Goal: Information Seeking & Learning: Check status

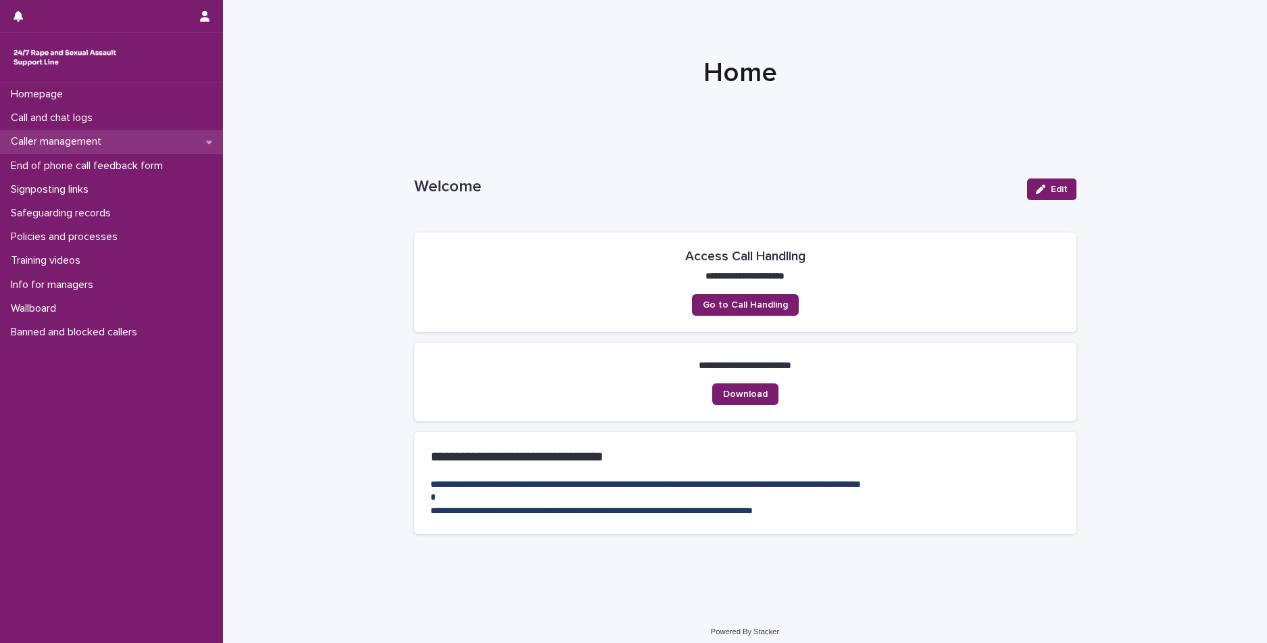
click at [55, 130] on div "Homepage Call and chat logs Caller management End of phone call feedback form S…" at bounding box center [111, 213] width 223 height 262
click at [45, 214] on p "Safeguarding records" at bounding box center [63, 213] width 116 height 13
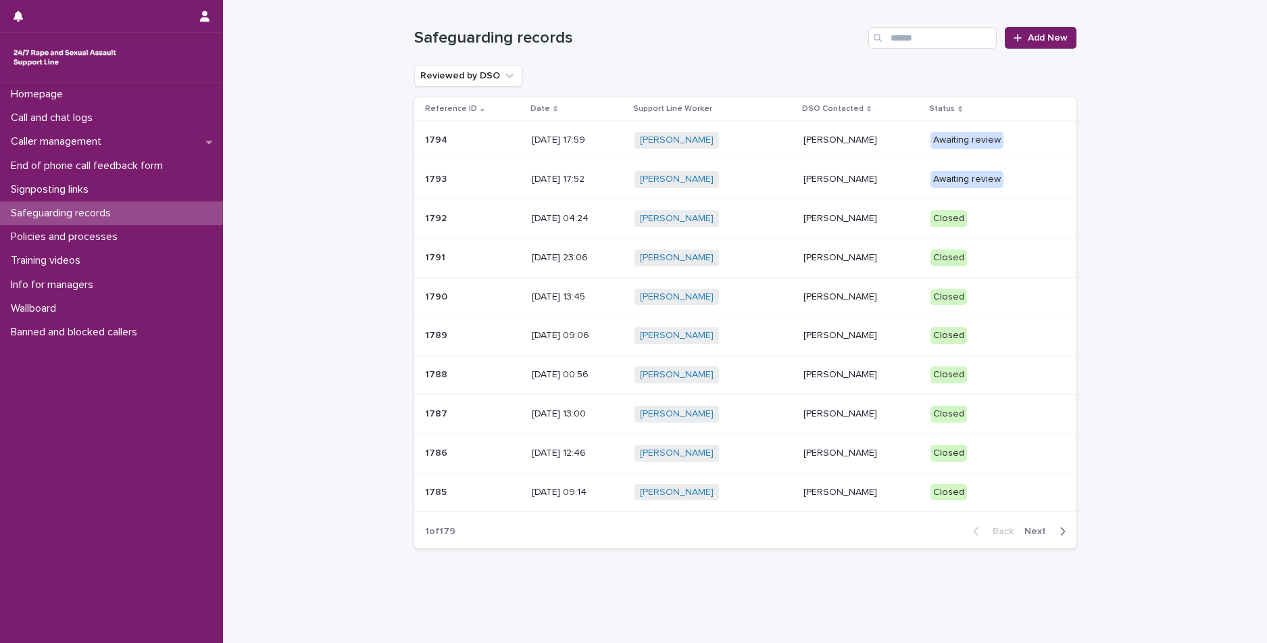
click at [764, 385] on div "Ellie Haynes + 0" at bounding box center [714, 375] width 158 height 28
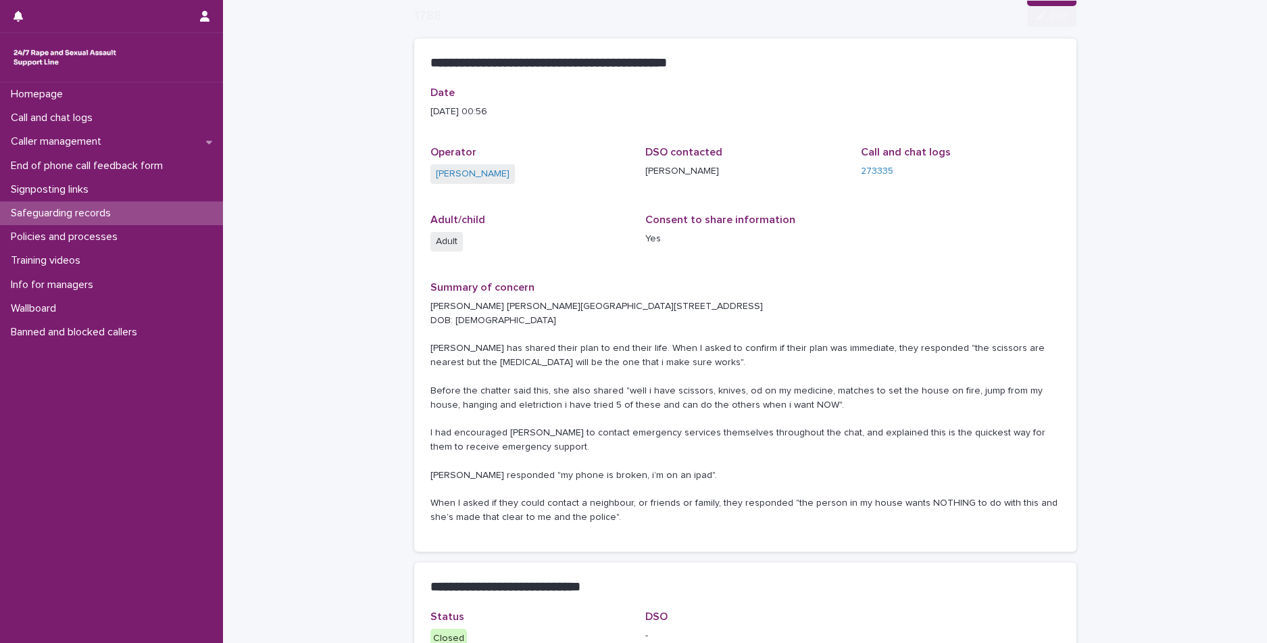
scroll to position [135, 0]
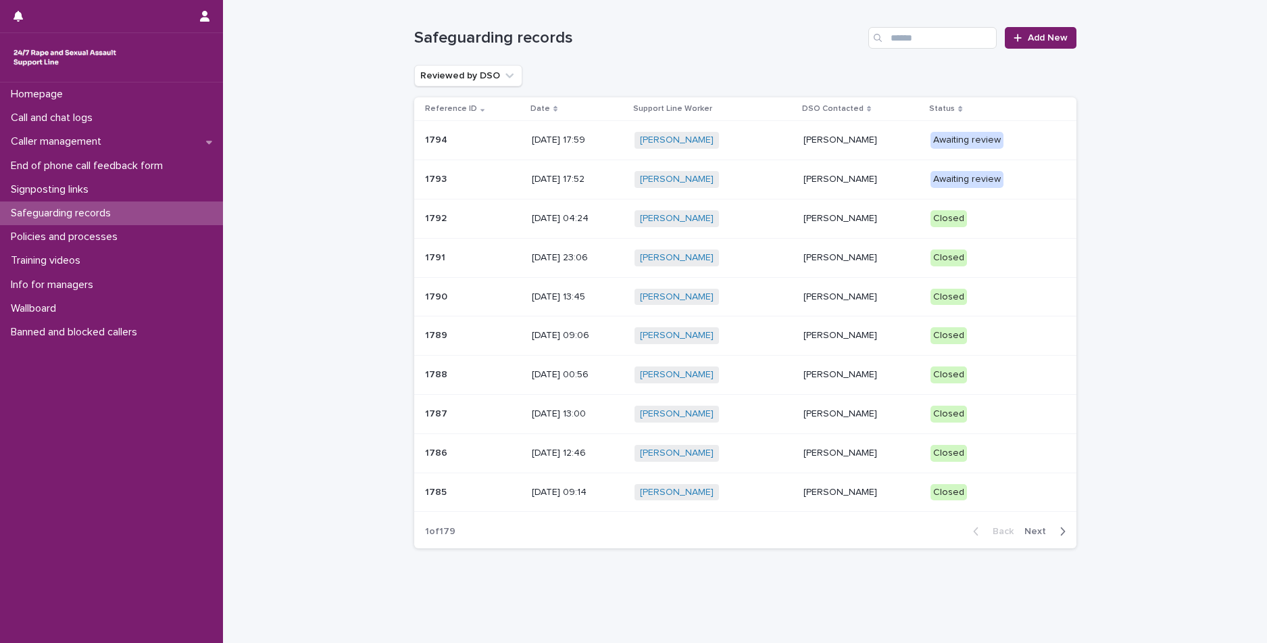
click at [624, 214] on p "10/14/2025 04:24" at bounding box center [578, 218] width 92 height 11
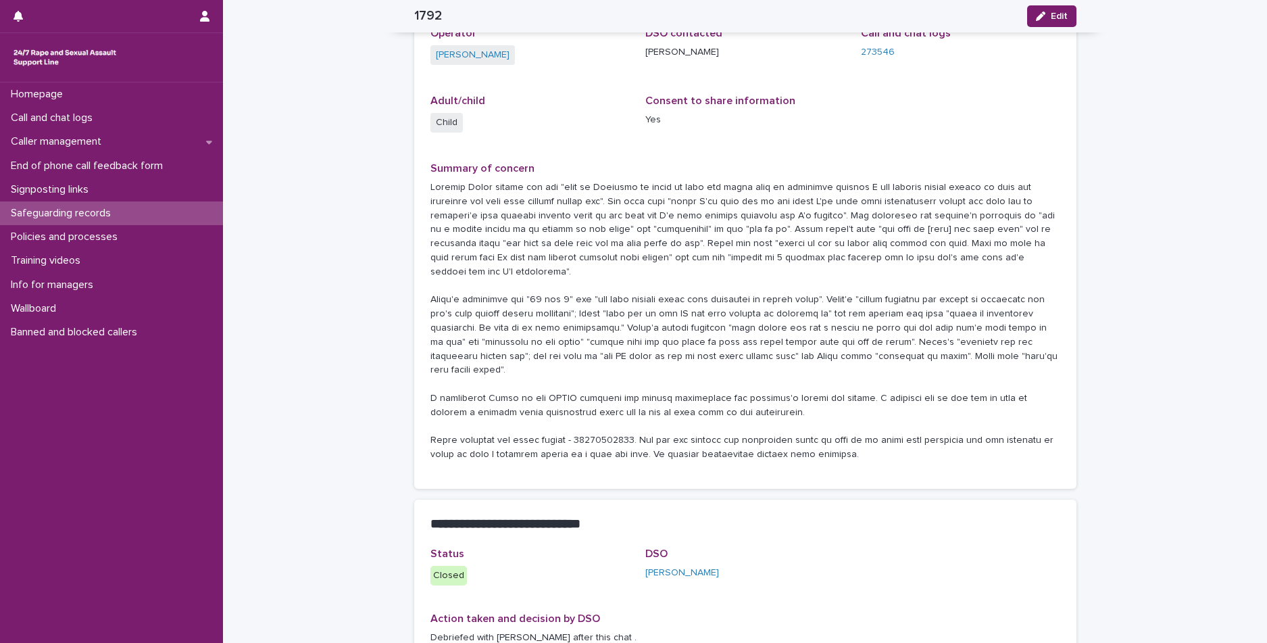
scroll to position [178, 0]
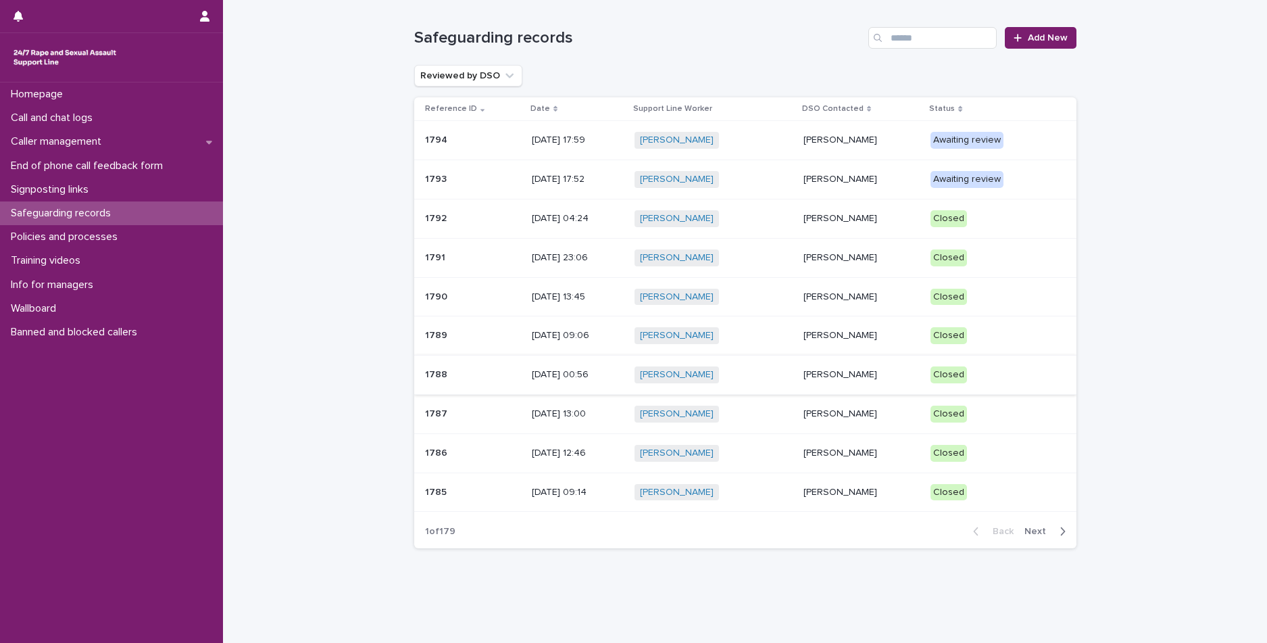
scroll to position [22, 0]
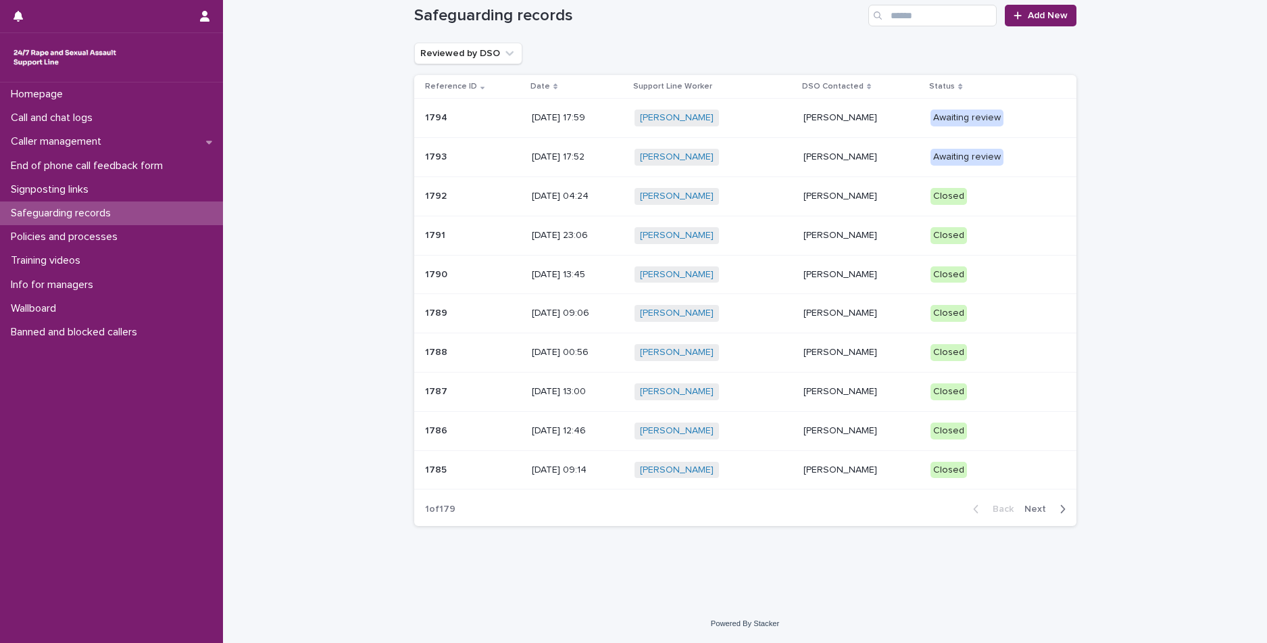
click at [866, 441] on div "Tara Nadi" at bounding box center [862, 431] width 116 height 22
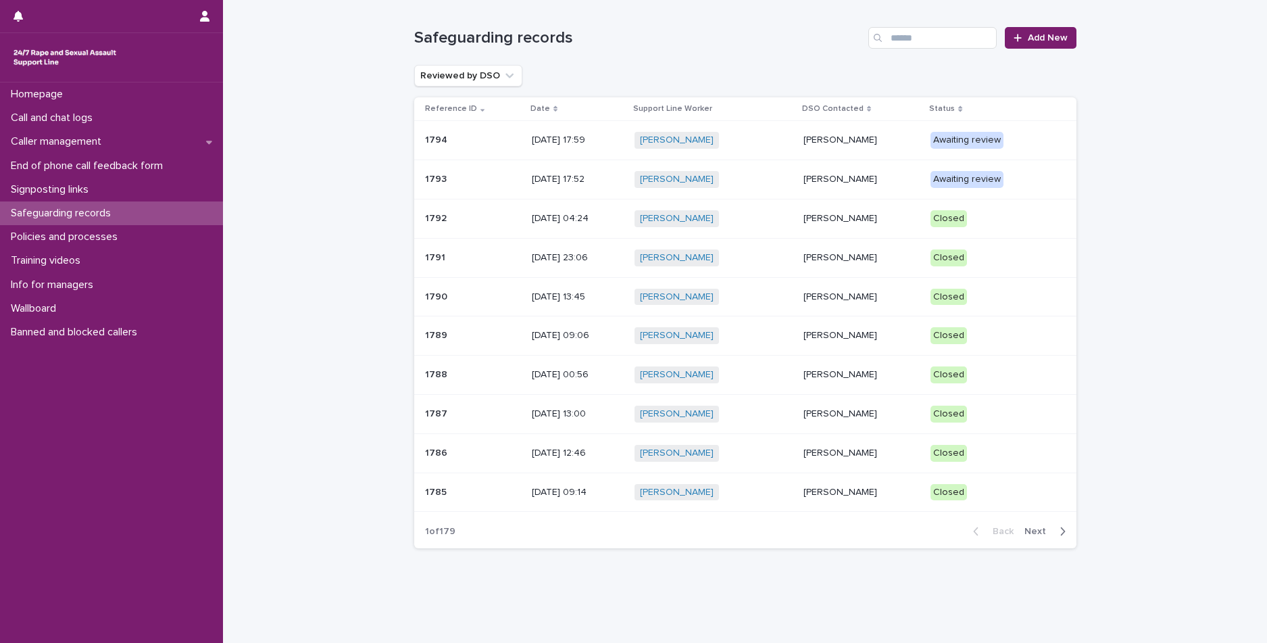
click at [796, 339] on td "Jessica Bunn + 0" at bounding box center [713, 335] width 169 height 39
click at [839, 489] on p "Tara Nadi" at bounding box center [862, 492] width 116 height 11
click at [1027, 531] on span "Next" at bounding box center [1040, 530] width 30 height 9
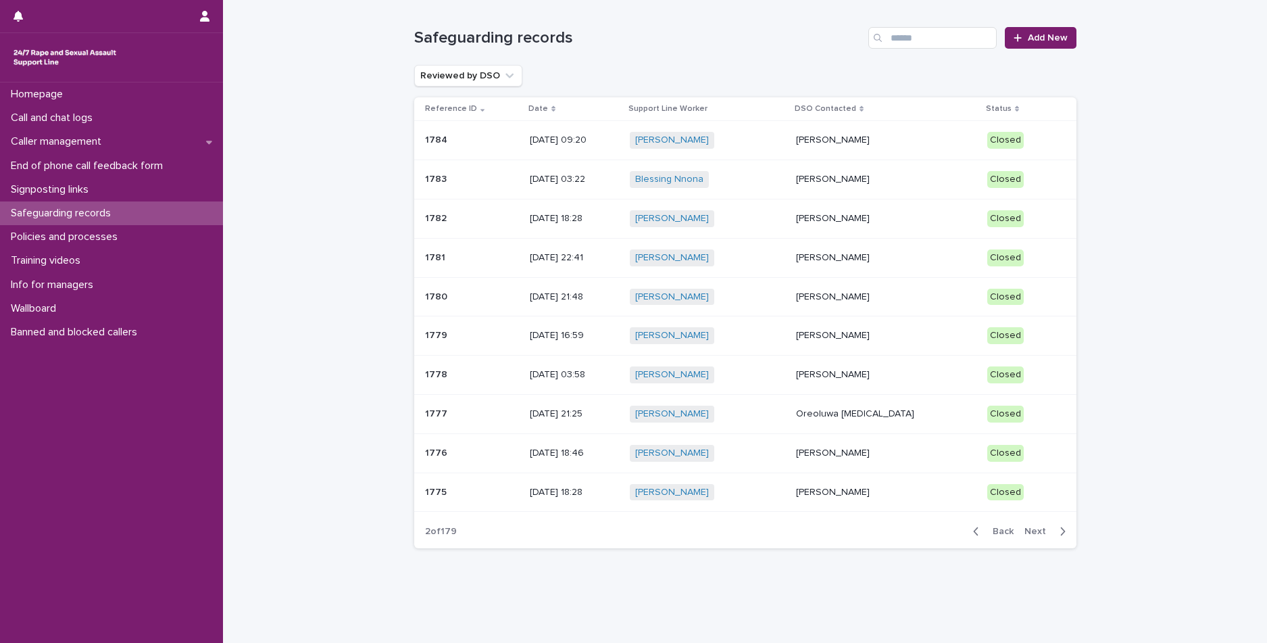
click at [785, 149] on div "Larisa Ladaru + 0" at bounding box center [707, 140] width 155 height 17
click at [920, 178] on p "Mopelola Adeniji" at bounding box center [886, 179] width 180 height 11
click at [884, 293] on p "Amanda Jones" at bounding box center [886, 296] width 180 height 11
click at [754, 419] on div "Aminah Teague + 0" at bounding box center [707, 414] width 155 height 17
click at [827, 368] on td "Tomilola Ikotun" at bounding box center [886, 374] width 191 height 39
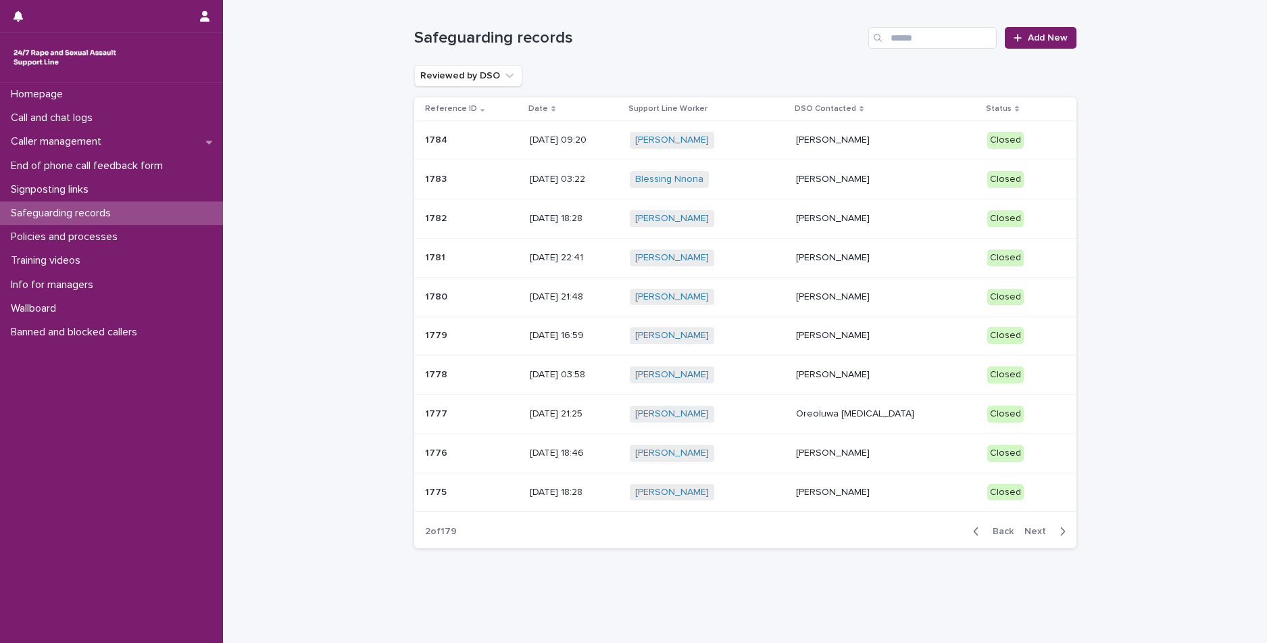
click at [1037, 534] on span "Next" at bounding box center [1040, 530] width 30 height 9
click at [887, 173] on div "Anna Reilly" at bounding box center [887, 178] width 180 height 14
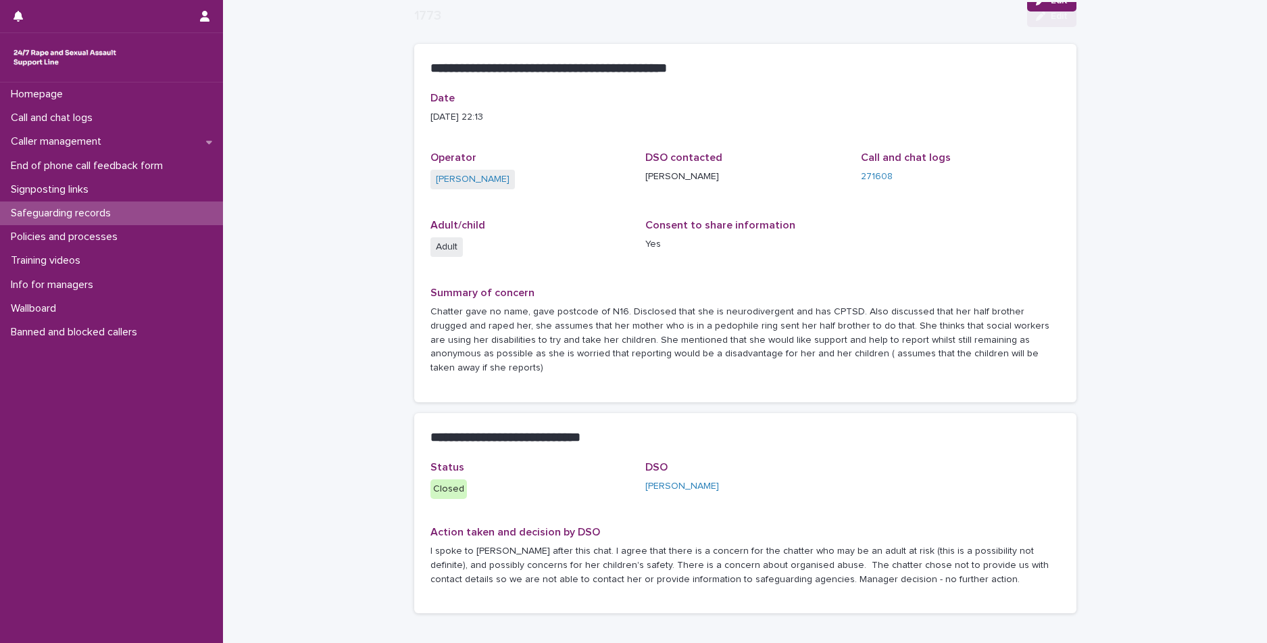
scroll to position [128, 0]
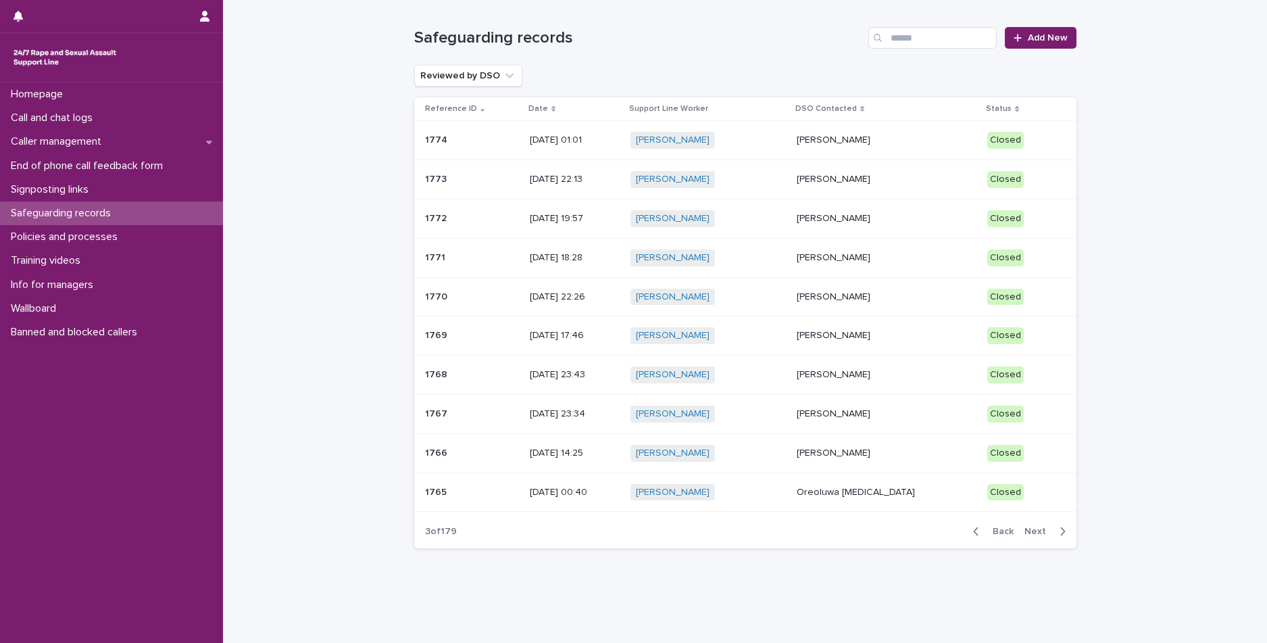
click at [722, 255] on div "Kelly Duncan + 0" at bounding box center [708, 257] width 155 height 17
click at [920, 410] on p "Mopelola Adeniji" at bounding box center [887, 413] width 180 height 11
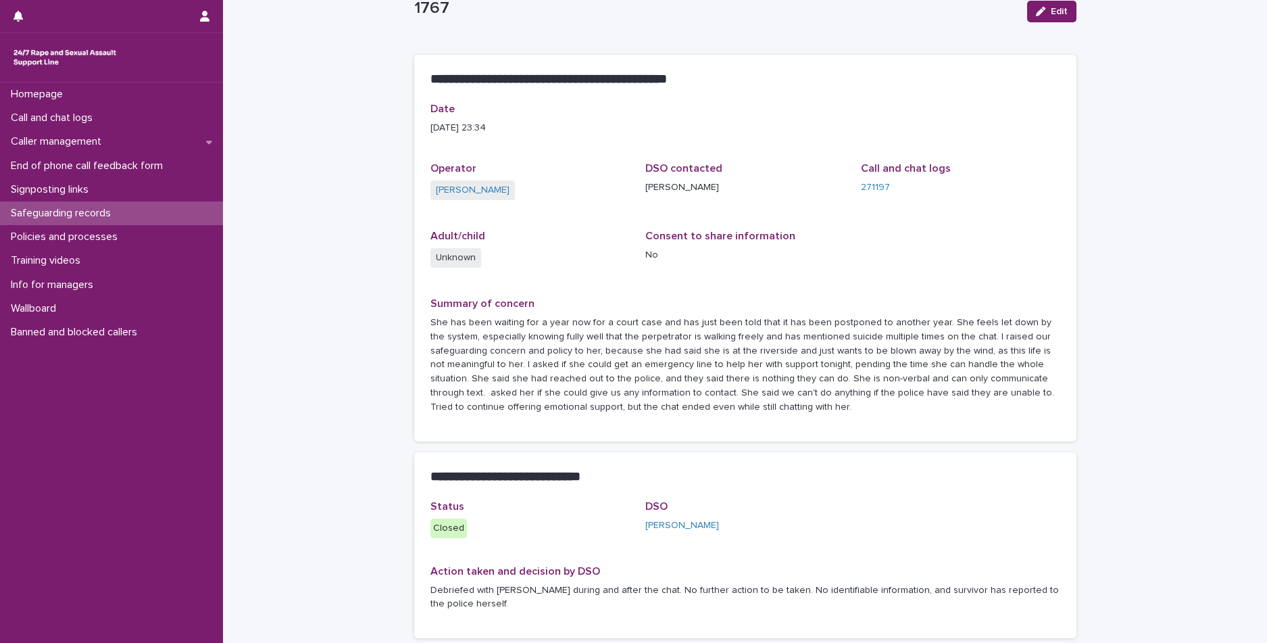
scroll to position [68, 0]
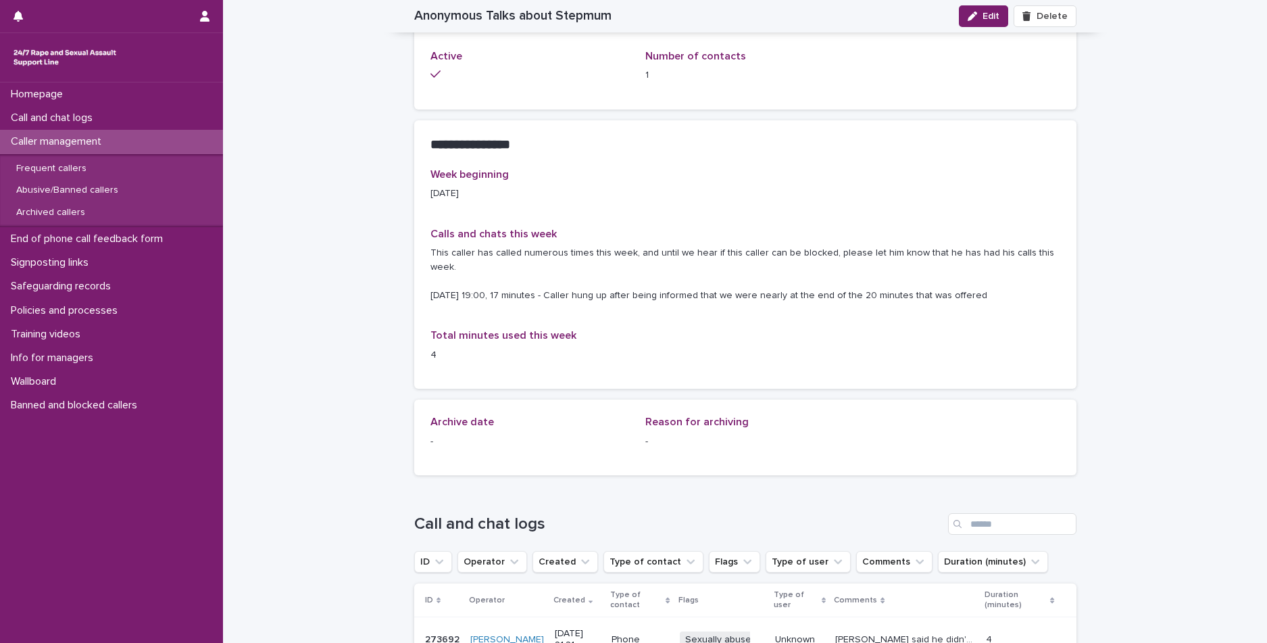
scroll to position [944, 0]
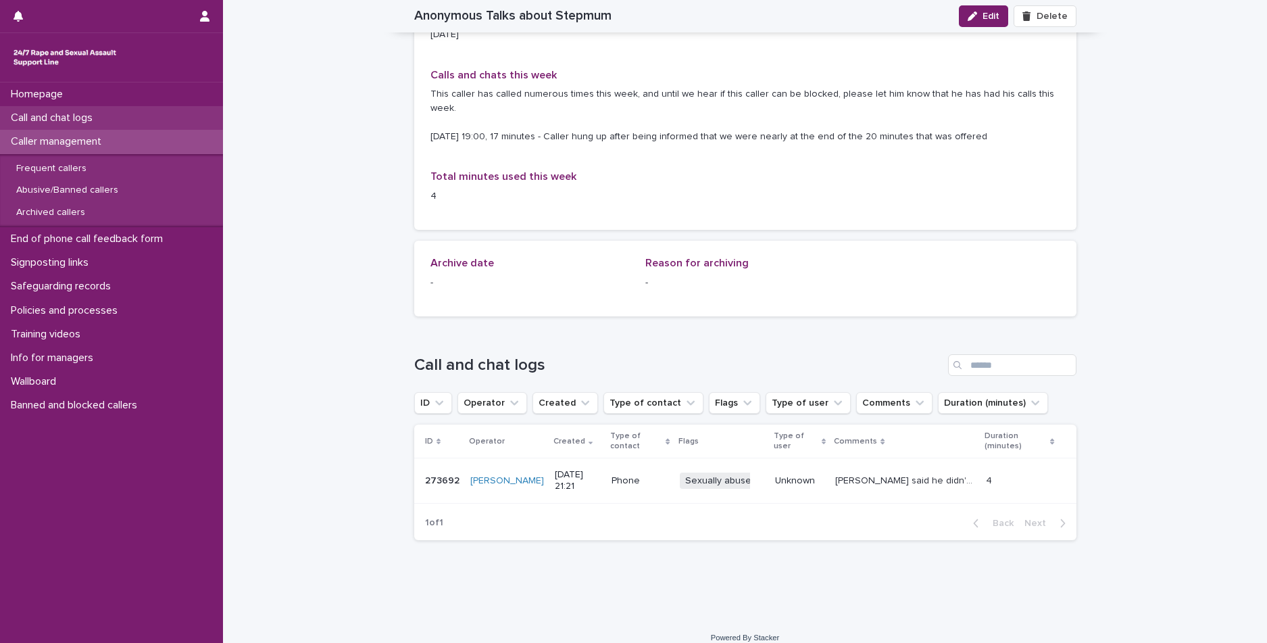
click at [91, 121] on p "Call and chat logs" at bounding box center [54, 118] width 98 height 13
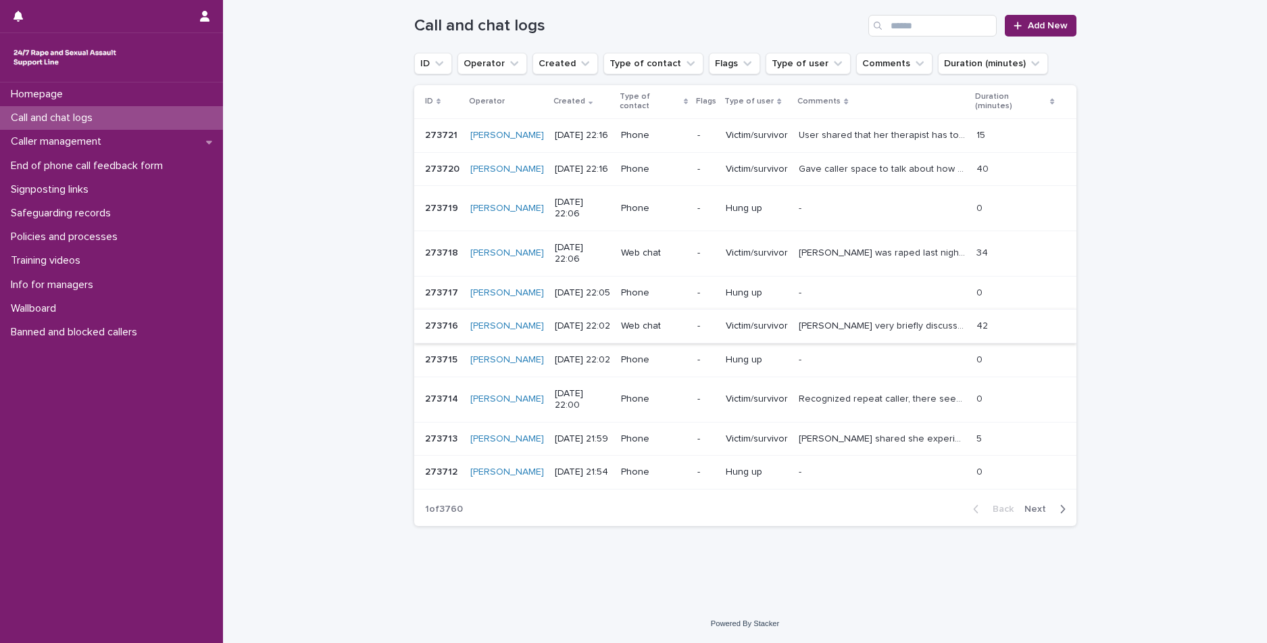
scroll to position [193, 0]
click at [1039, 508] on span "Next" at bounding box center [1040, 508] width 30 height 9
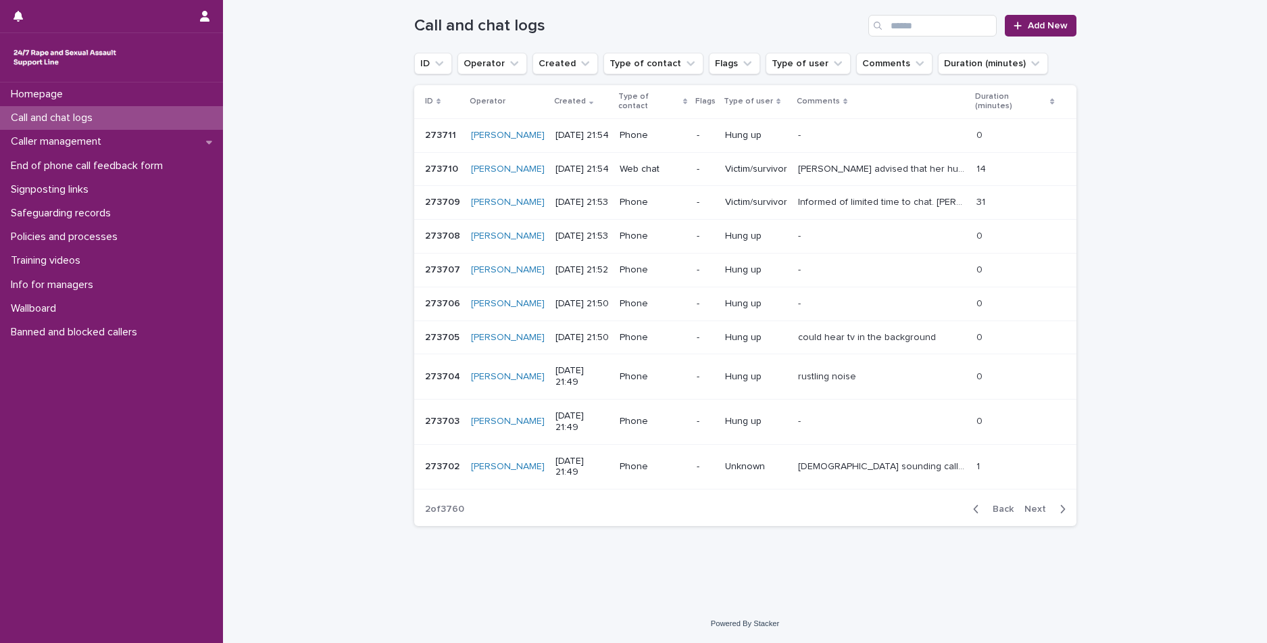
scroll to position [103, 0]
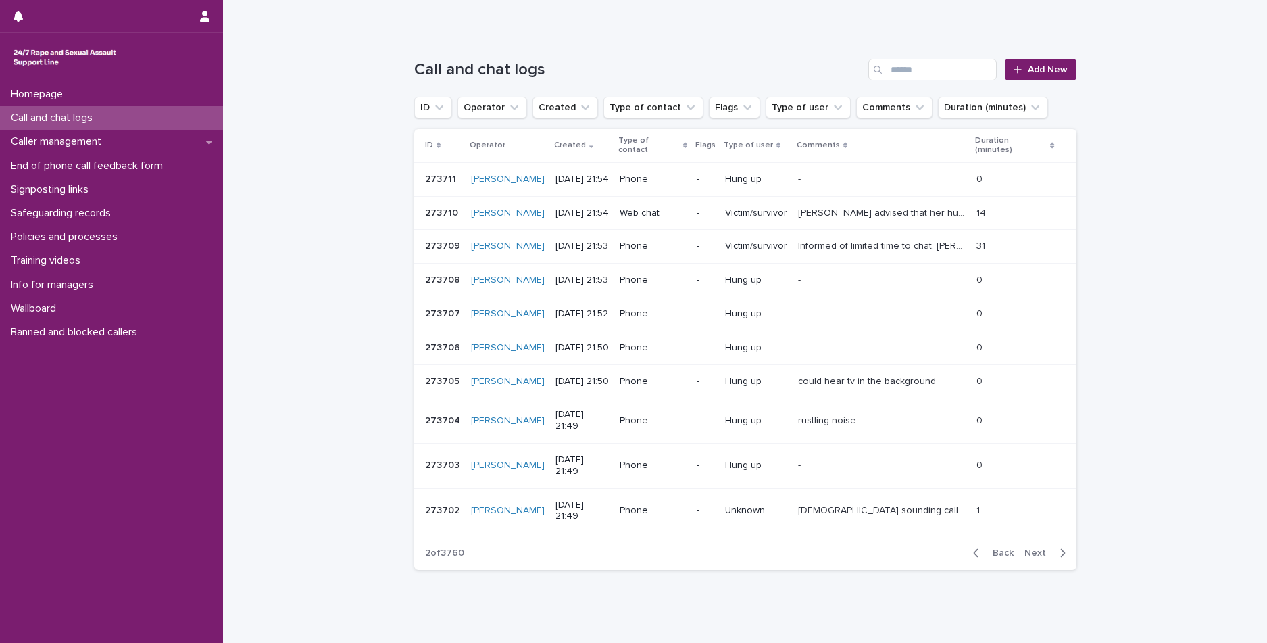
click at [1039, 548] on span "Next" at bounding box center [1040, 552] width 30 height 9
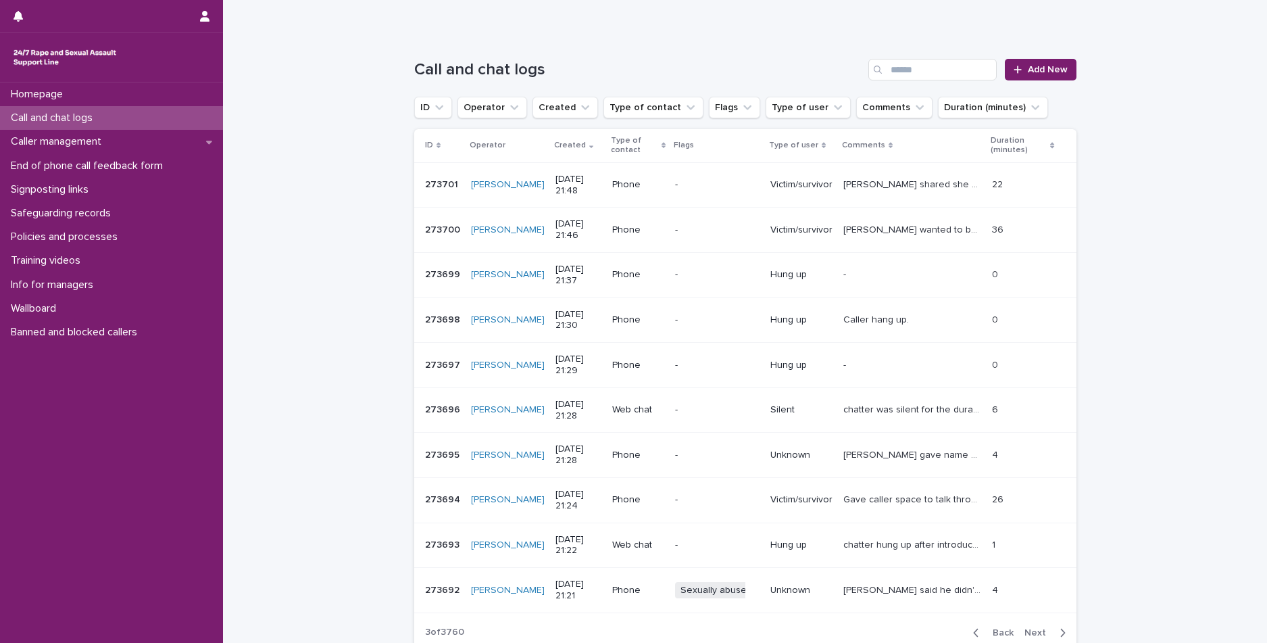
scroll to position [171, 0]
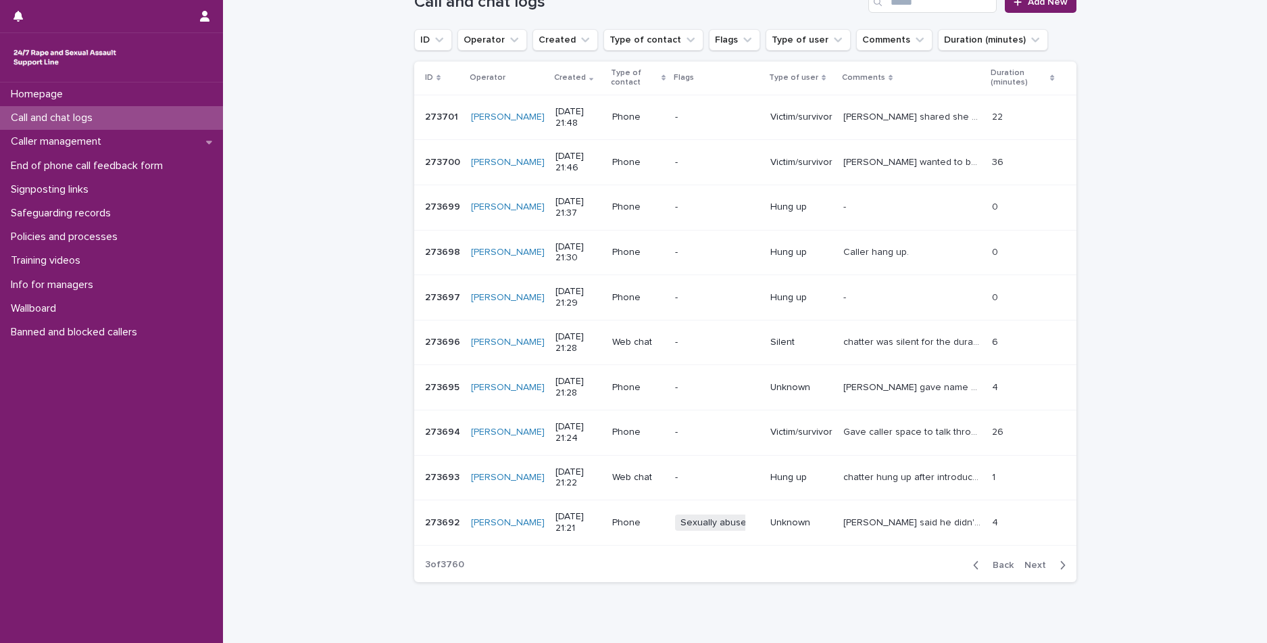
click at [1029, 564] on span "Next" at bounding box center [1040, 564] width 30 height 9
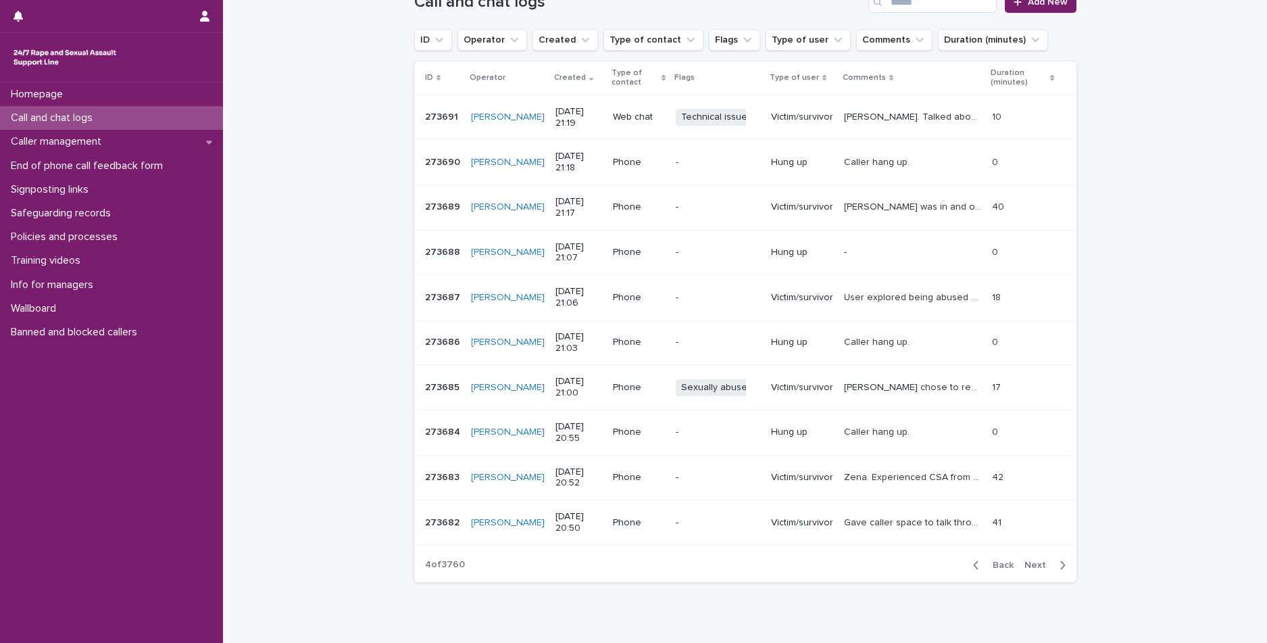
click at [859, 388] on p "Caller chose to remain anonymous. Caller said "I believed I was sexually abused…" at bounding box center [914, 386] width 141 height 14
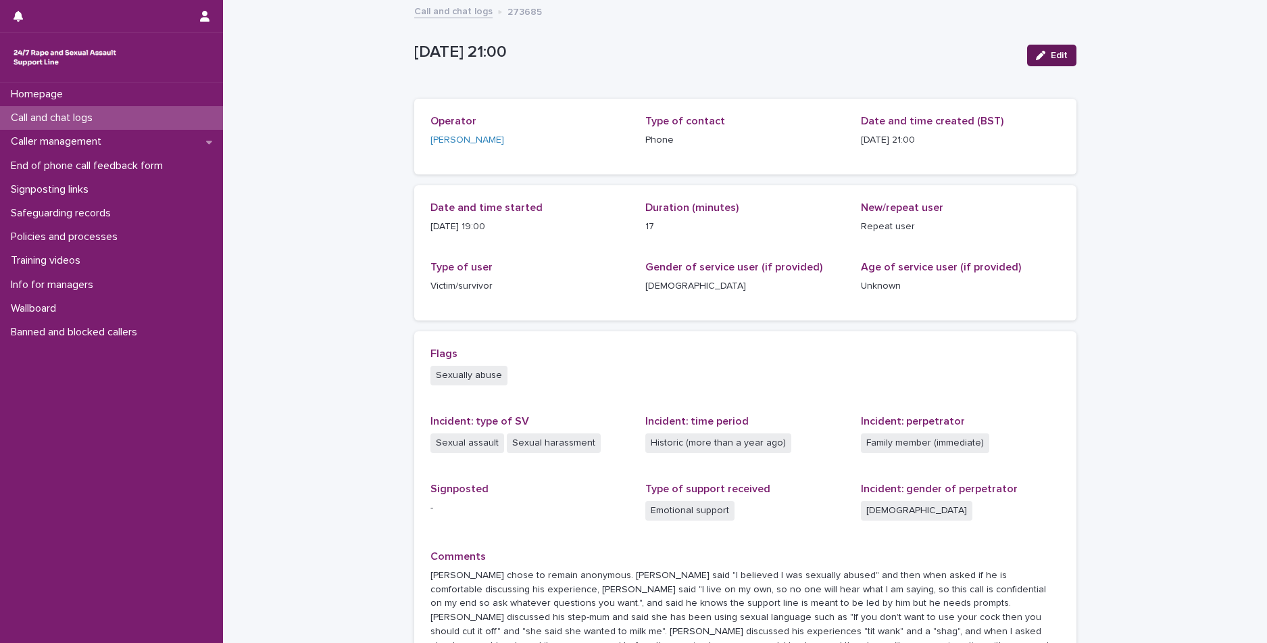
click at [1051, 65] on button "Edit" at bounding box center [1051, 56] width 49 height 22
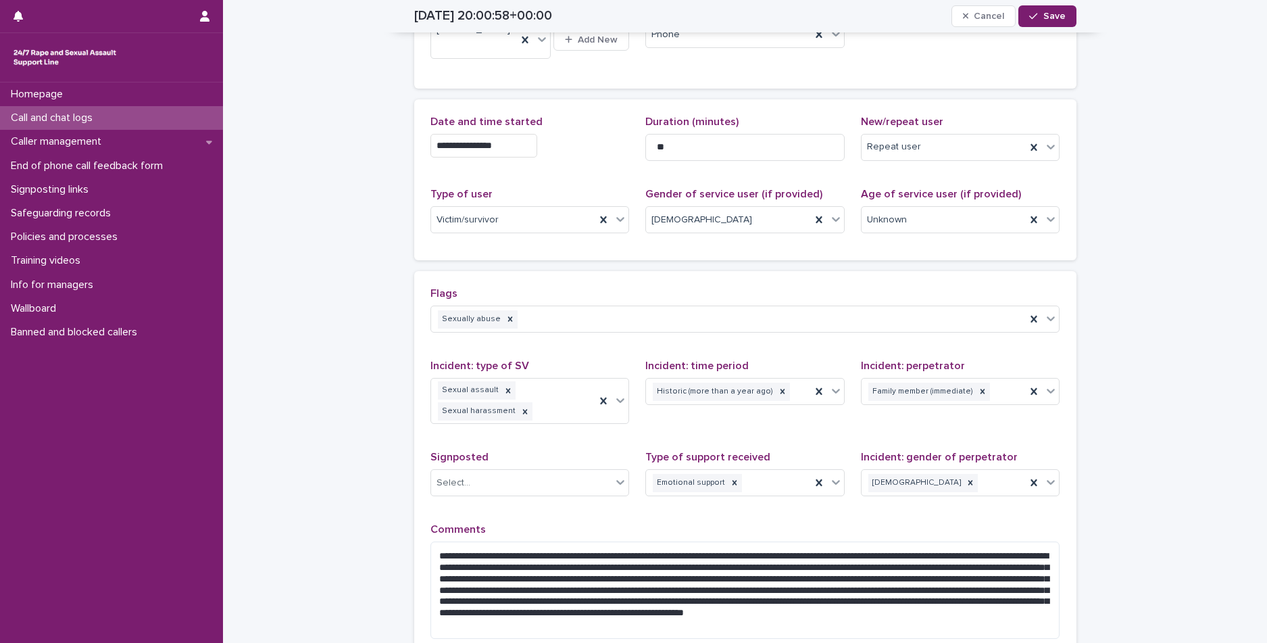
scroll to position [107, 0]
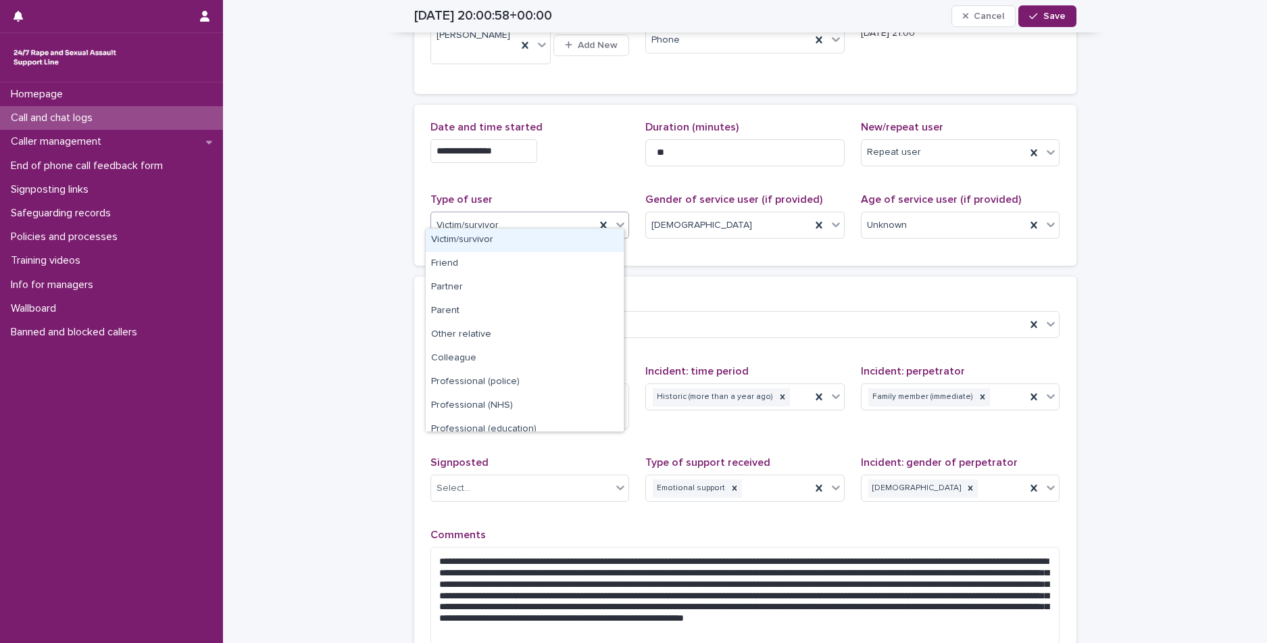
click at [572, 223] on div "Victim/survivor" at bounding box center [513, 225] width 165 height 22
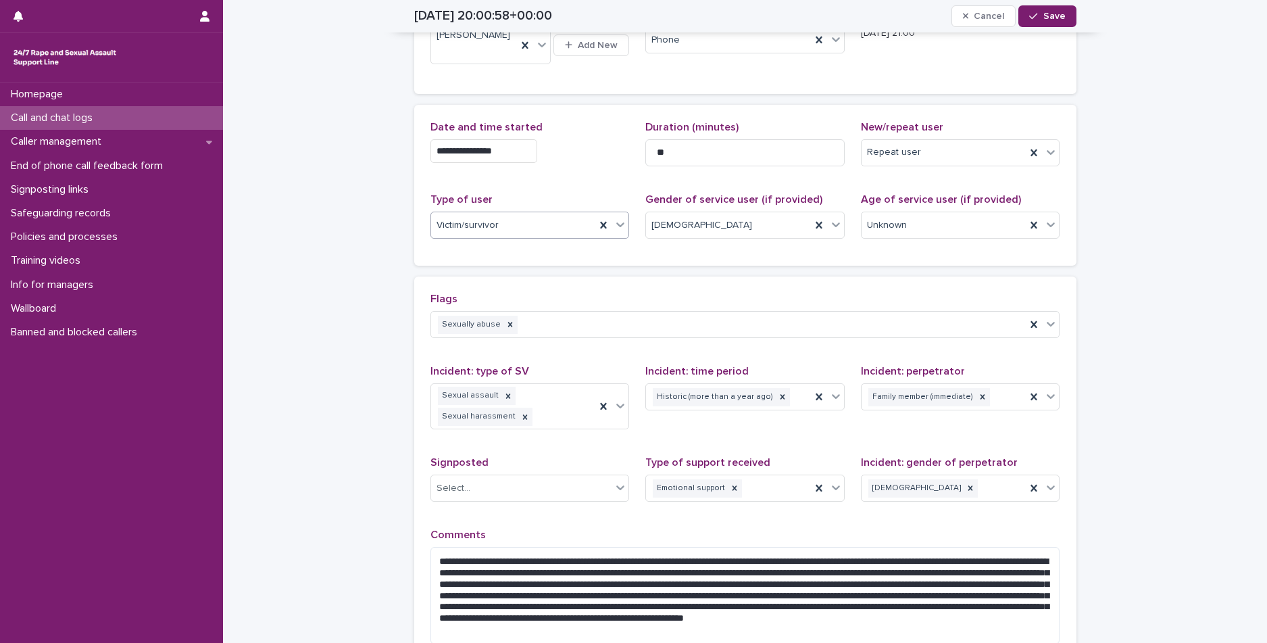
click at [572, 223] on div "Victim/survivor" at bounding box center [513, 225] width 165 height 22
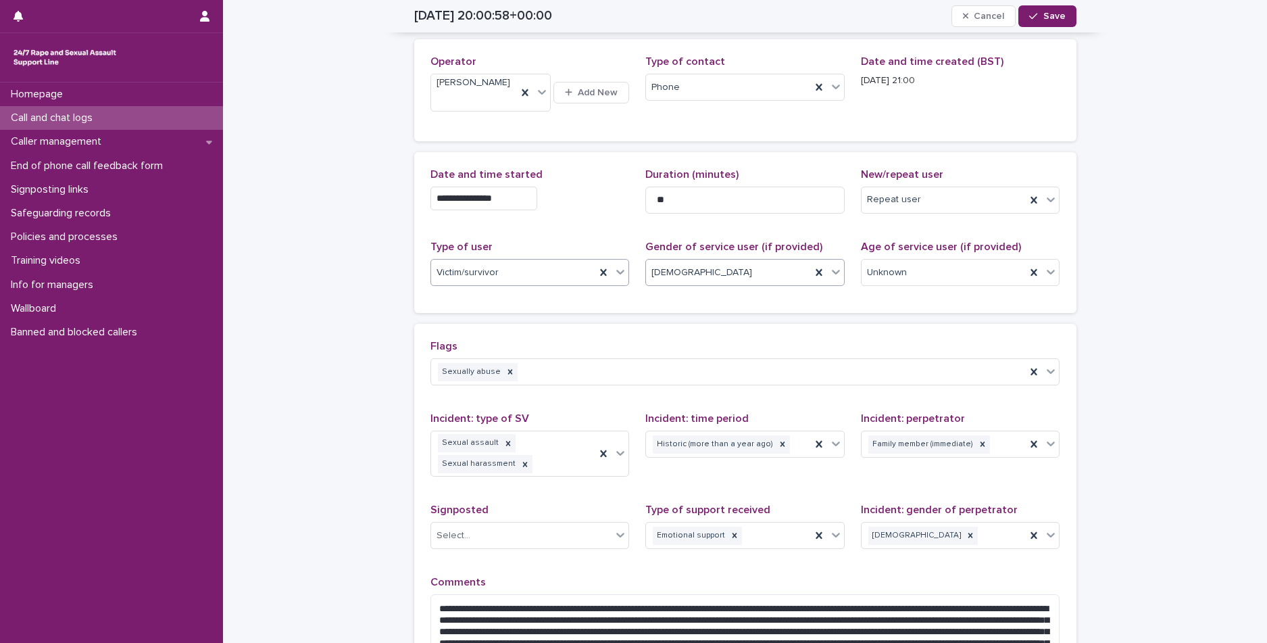
scroll to position [0, 0]
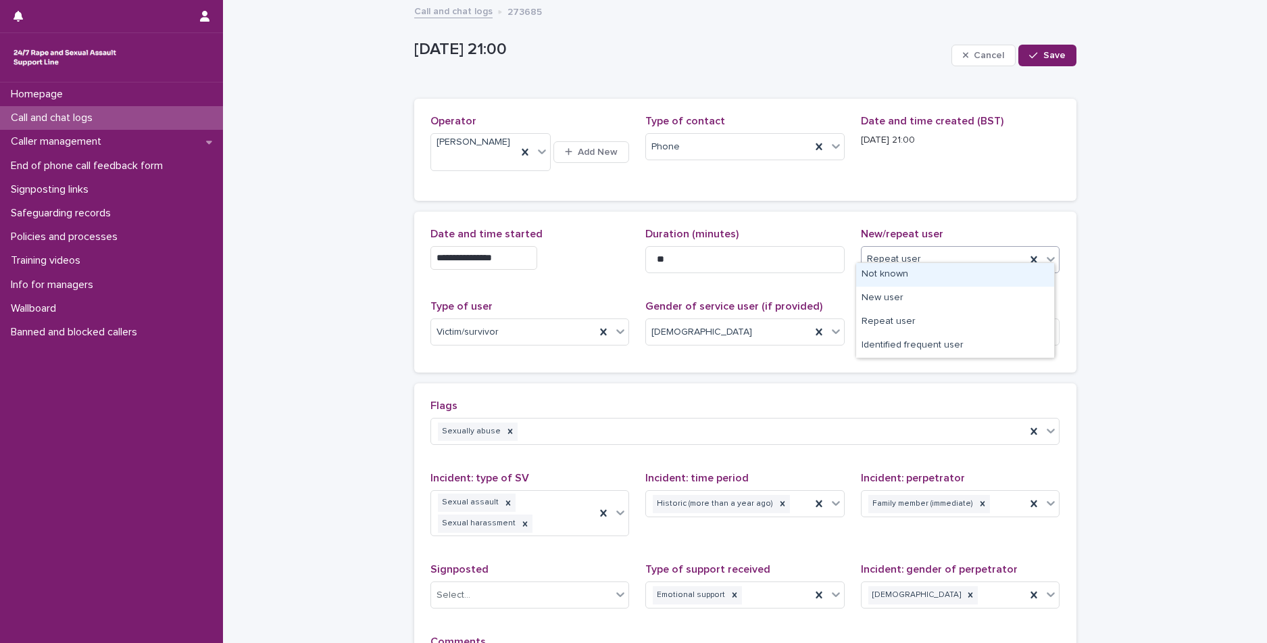
click at [956, 250] on div "Repeat user" at bounding box center [944, 259] width 165 height 22
click at [937, 343] on div "Identified frequent user" at bounding box center [955, 346] width 198 height 24
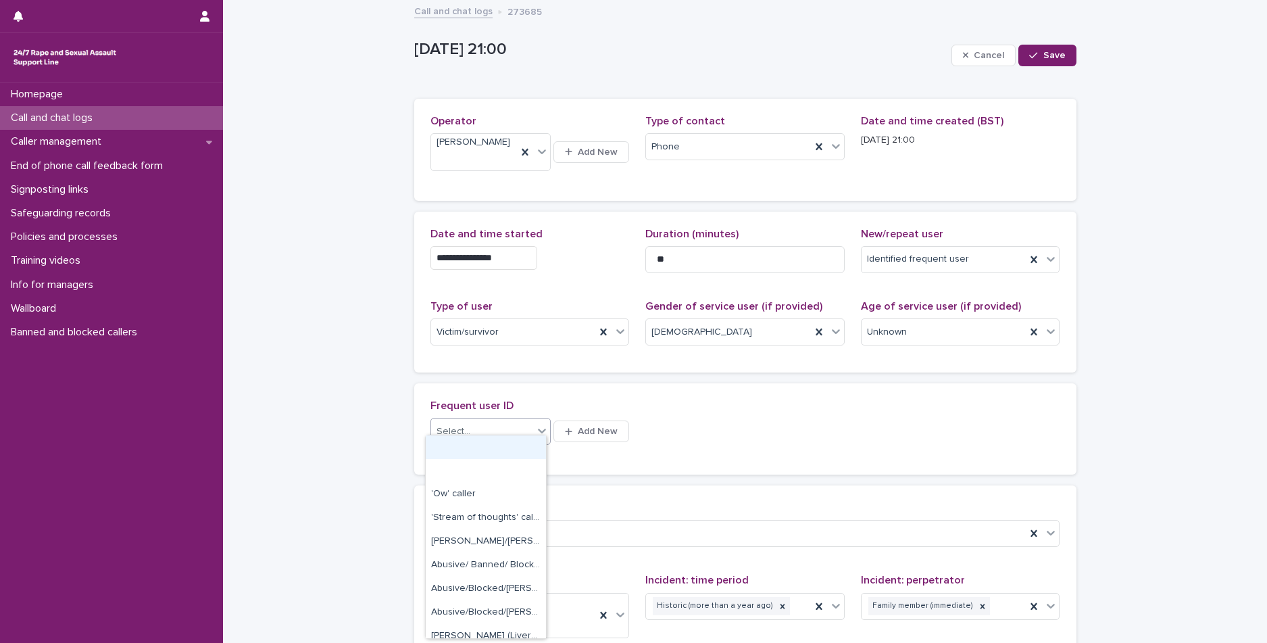
click at [518, 423] on div "Select..." at bounding box center [482, 431] width 102 height 22
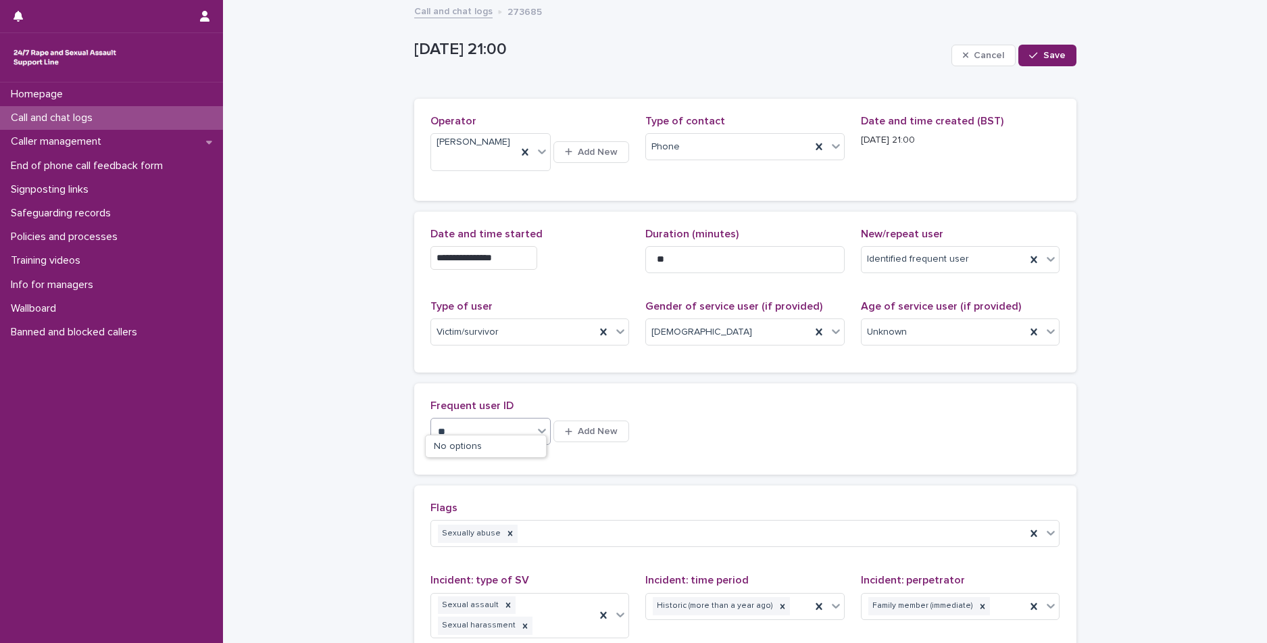
type input "*"
type input "********"
click at [478, 420] on div "Select..." at bounding box center [482, 431] width 102 height 22
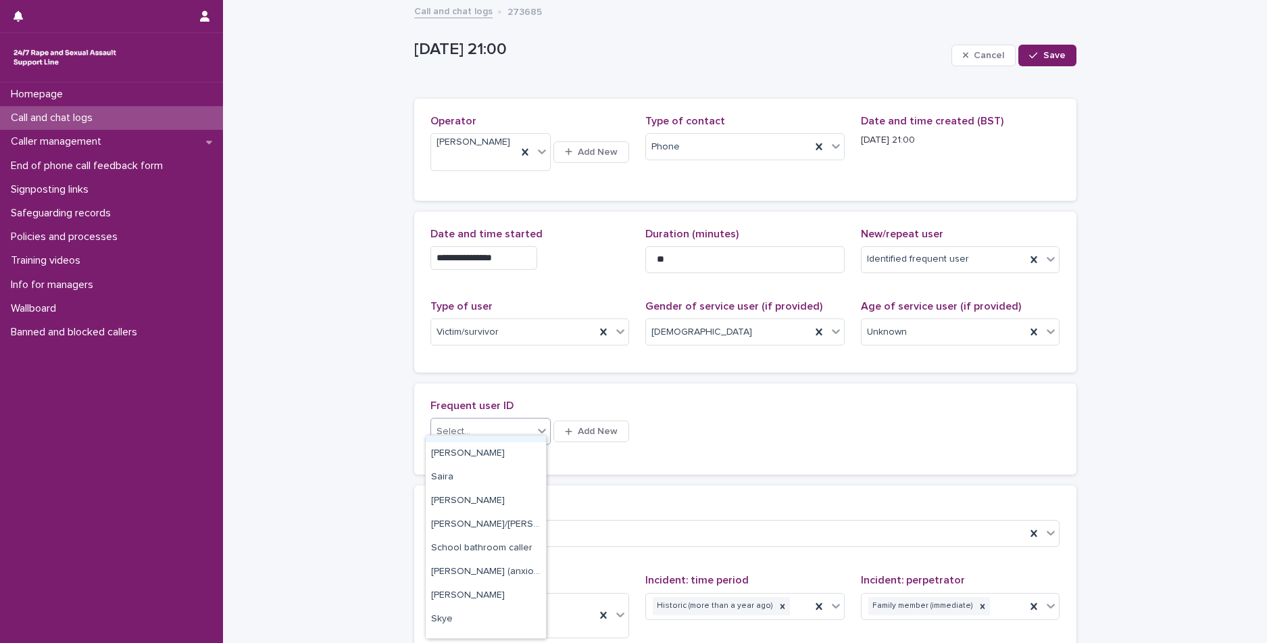
click at [467, 420] on div "Select..." at bounding box center [482, 431] width 102 height 22
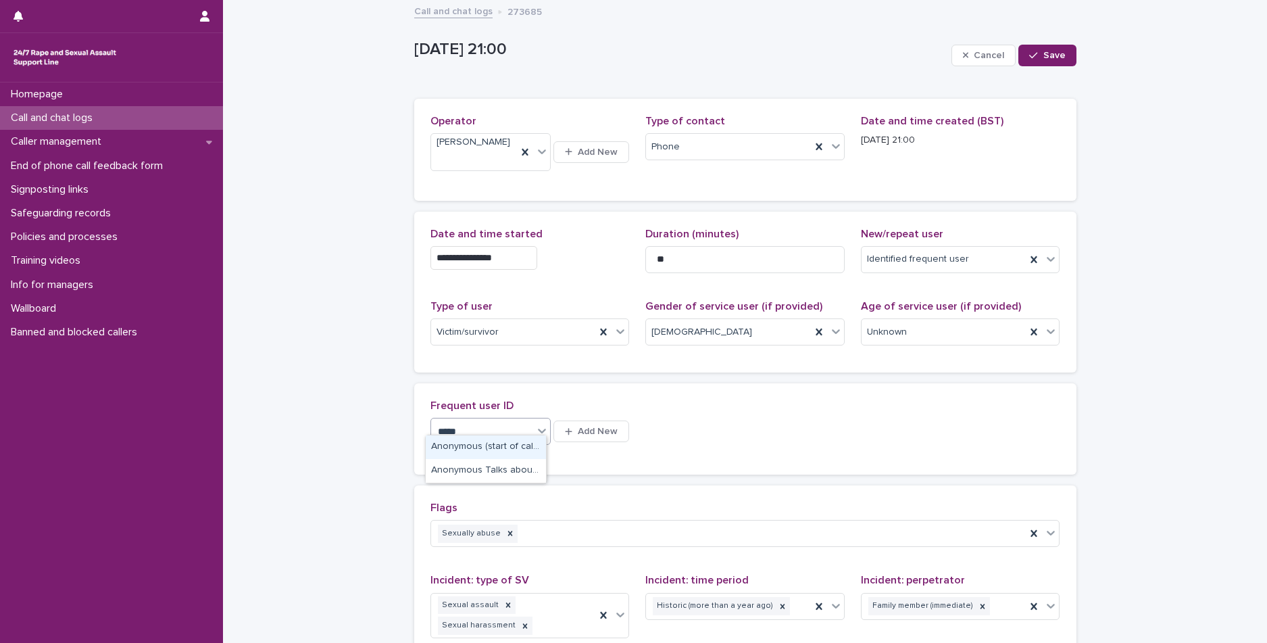
scroll to position [0, 0]
type input "*********"
click at [987, 59] on span "Cancel" at bounding box center [989, 55] width 30 height 9
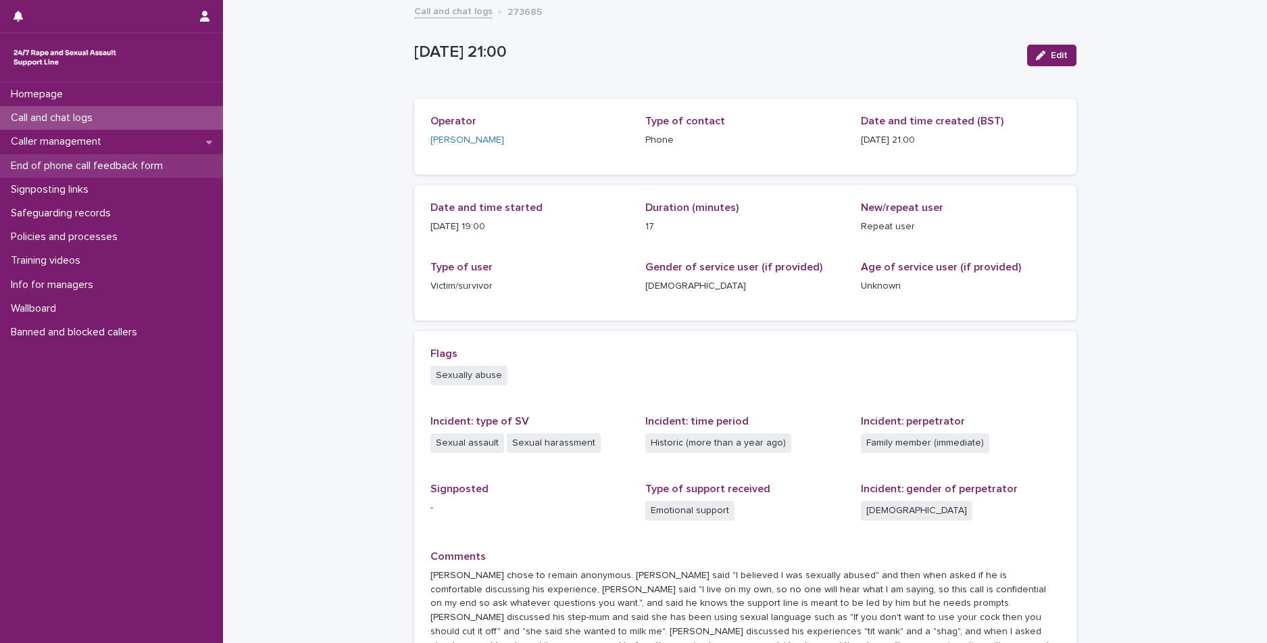
click at [117, 168] on p "End of phone call feedback form" at bounding box center [89, 165] width 168 height 13
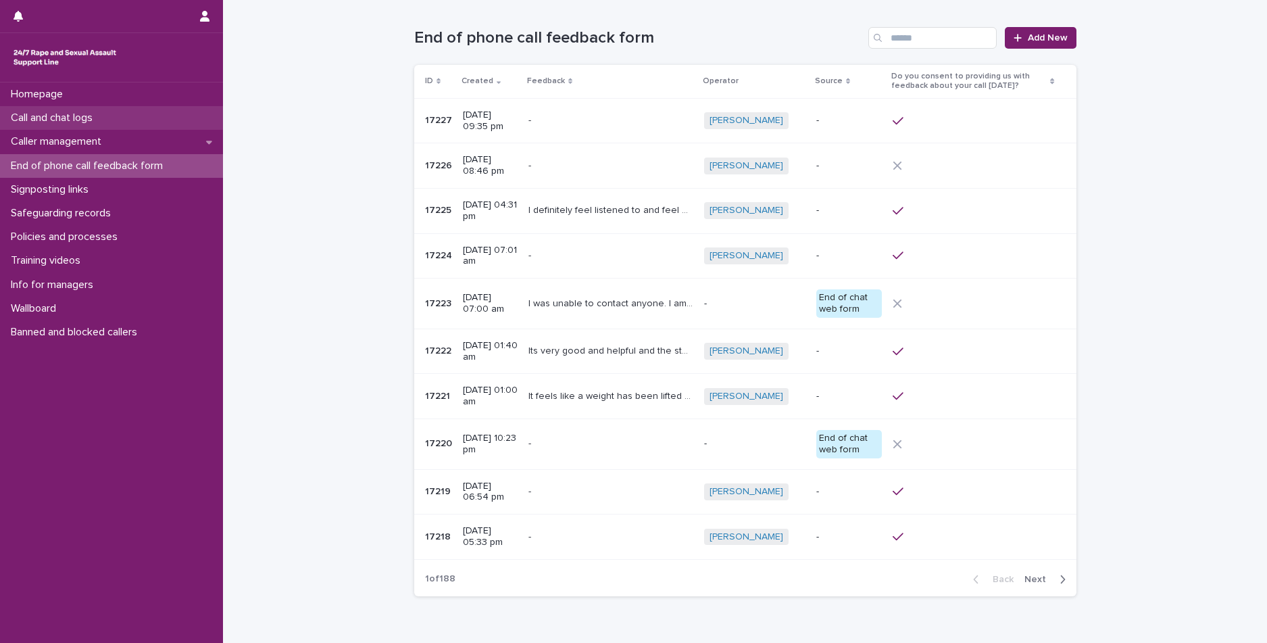
click at [72, 125] on div "Call and chat logs" at bounding box center [111, 118] width 223 height 24
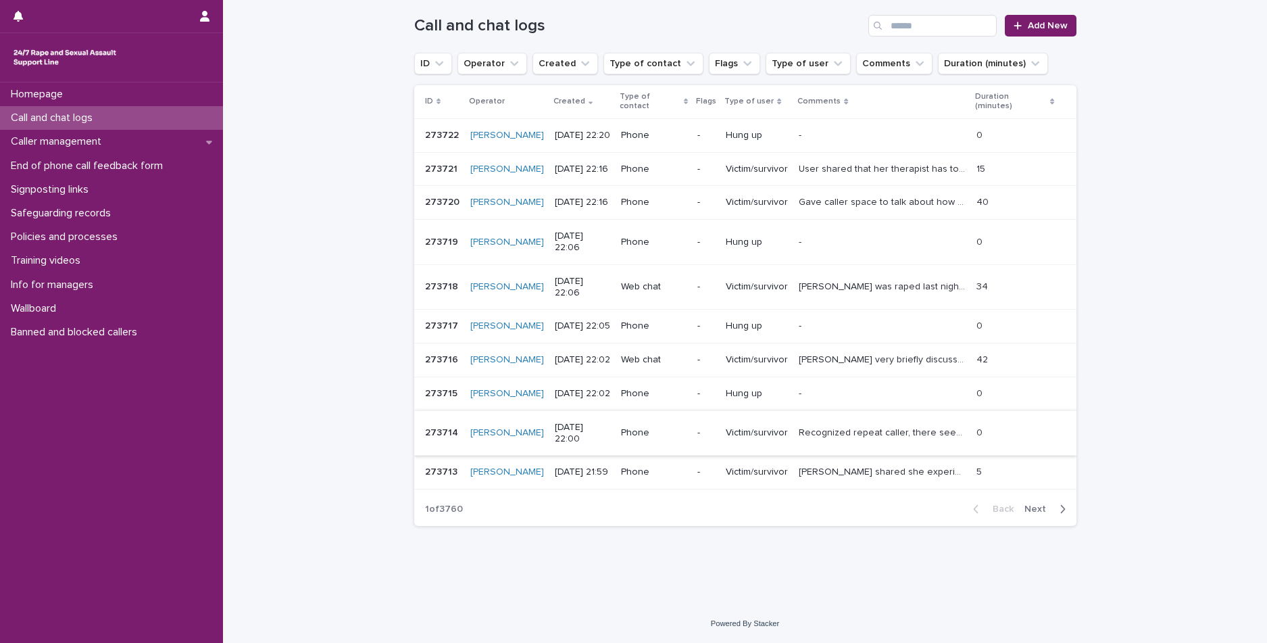
scroll to position [204, 0]
click at [1029, 501] on div "Back Next" at bounding box center [1019, 509] width 114 height 34
click at [1029, 506] on span "Next" at bounding box center [1040, 508] width 30 height 9
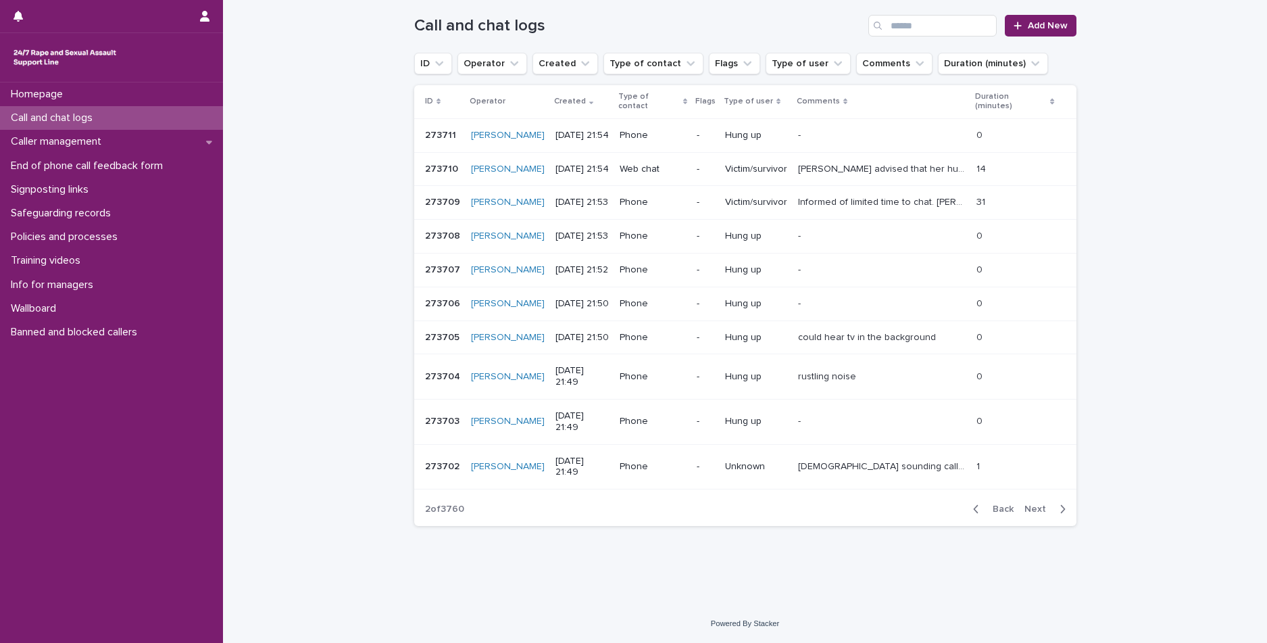
scroll to position [103, 0]
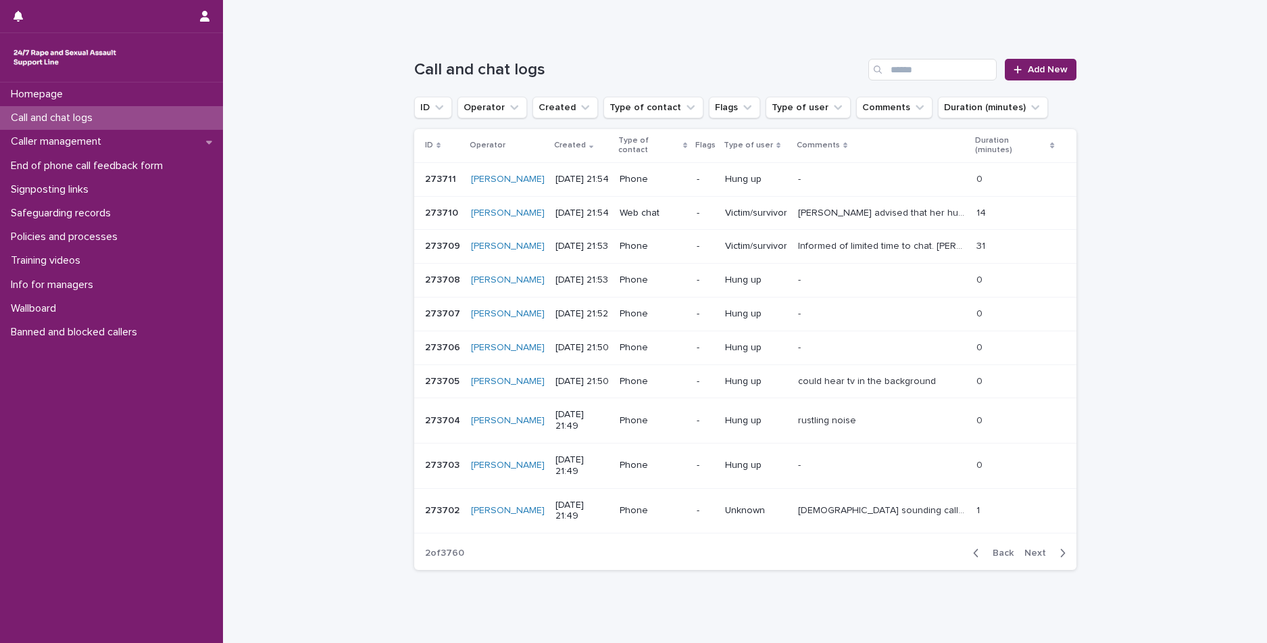
click at [1030, 548] on span "Next" at bounding box center [1040, 552] width 30 height 9
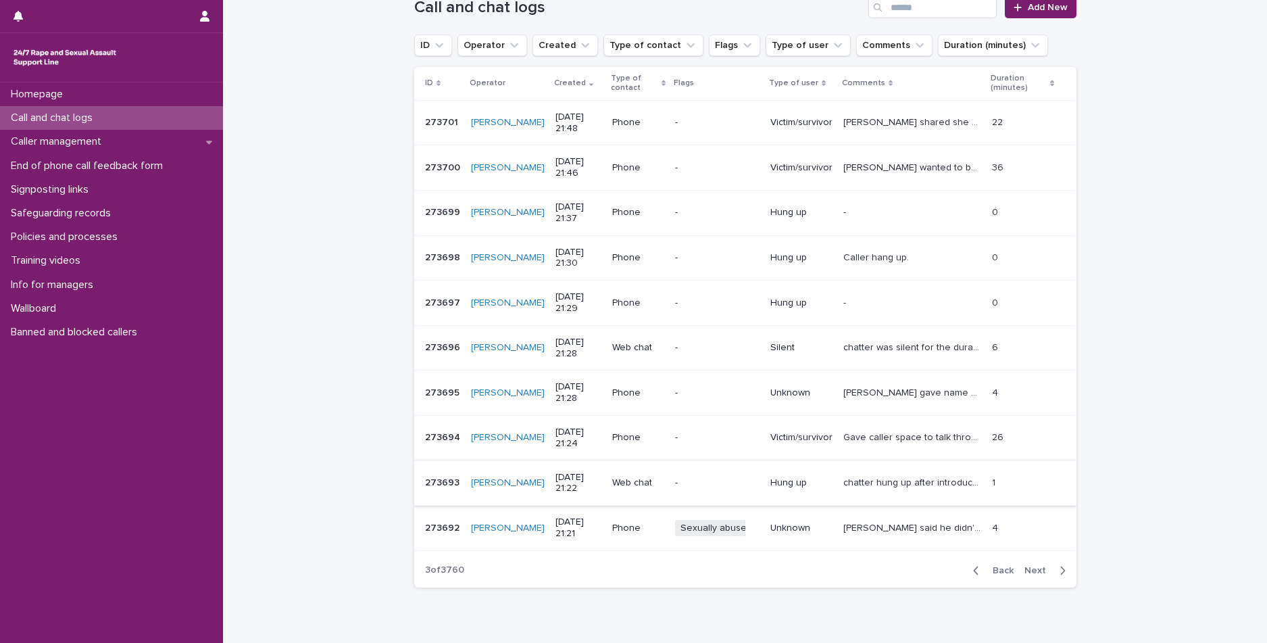
scroll to position [227, 0]
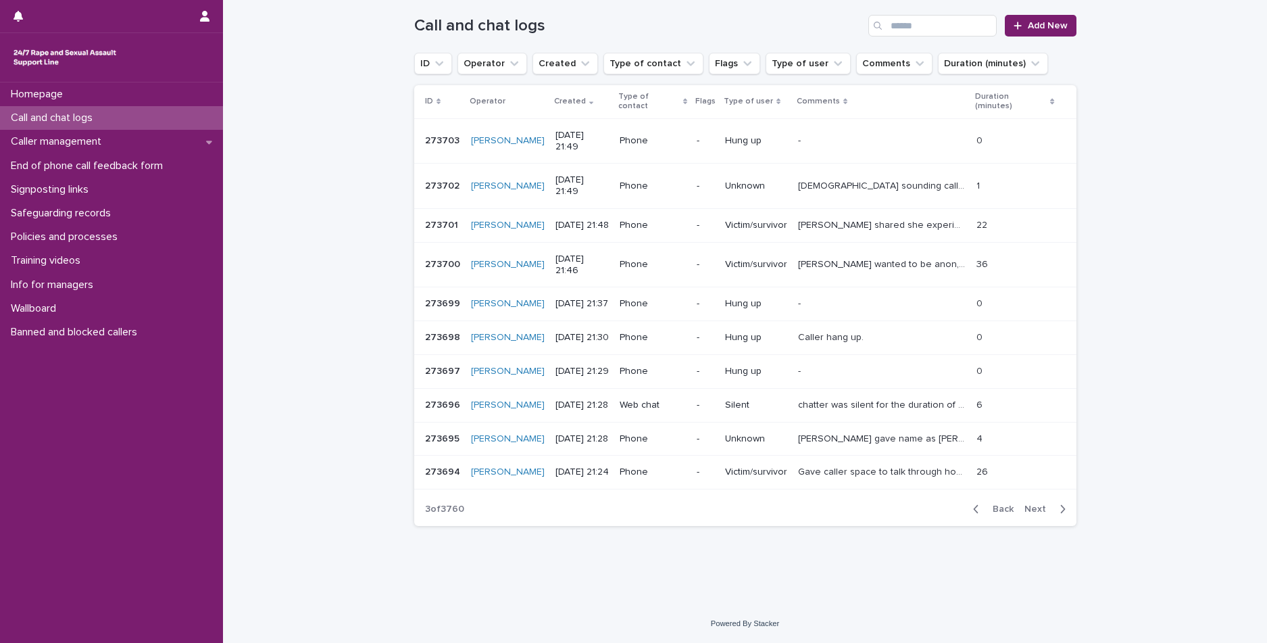
click at [1029, 504] on span "Next" at bounding box center [1040, 508] width 30 height 9
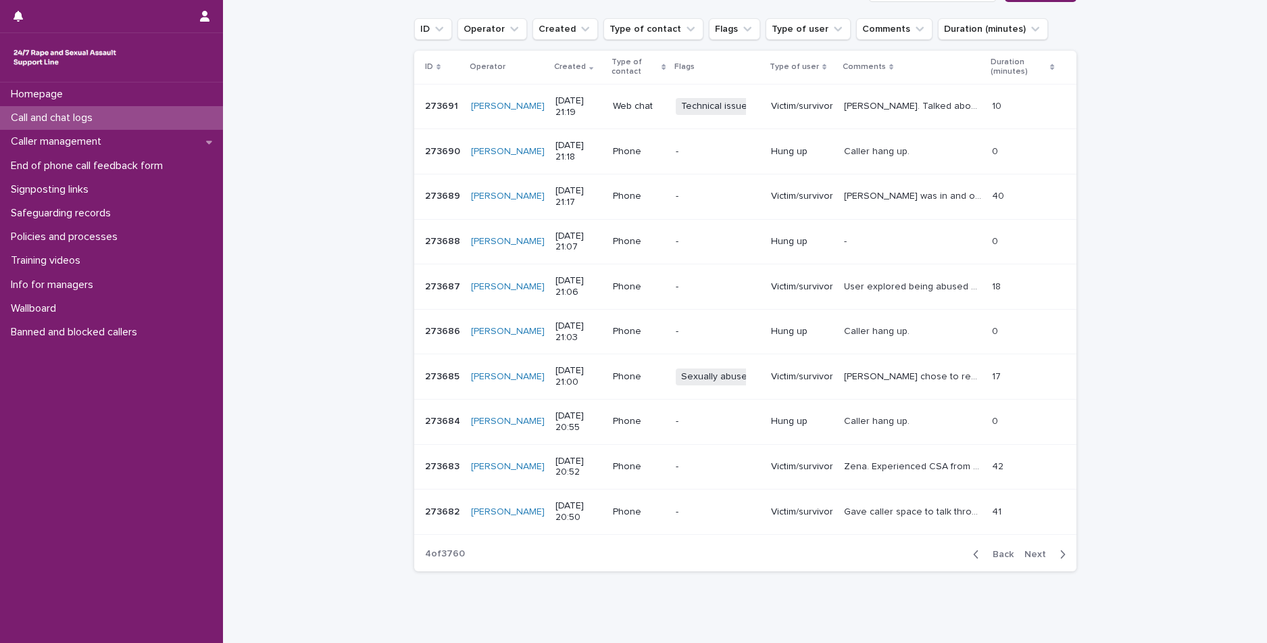
scroll to position [159, 0]
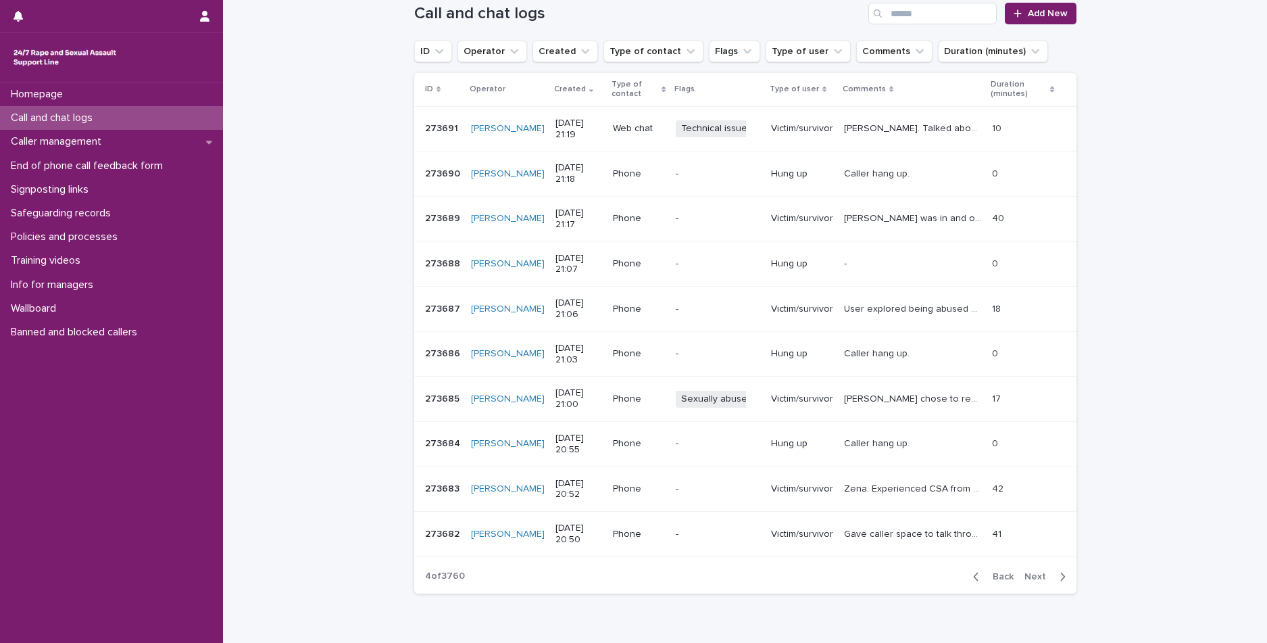
click at [875, 394] on p "Caller chose to remain anonymous. Caller said "I believed I was sexually abused…" at bounding box center [914, 398] width 141 height 14
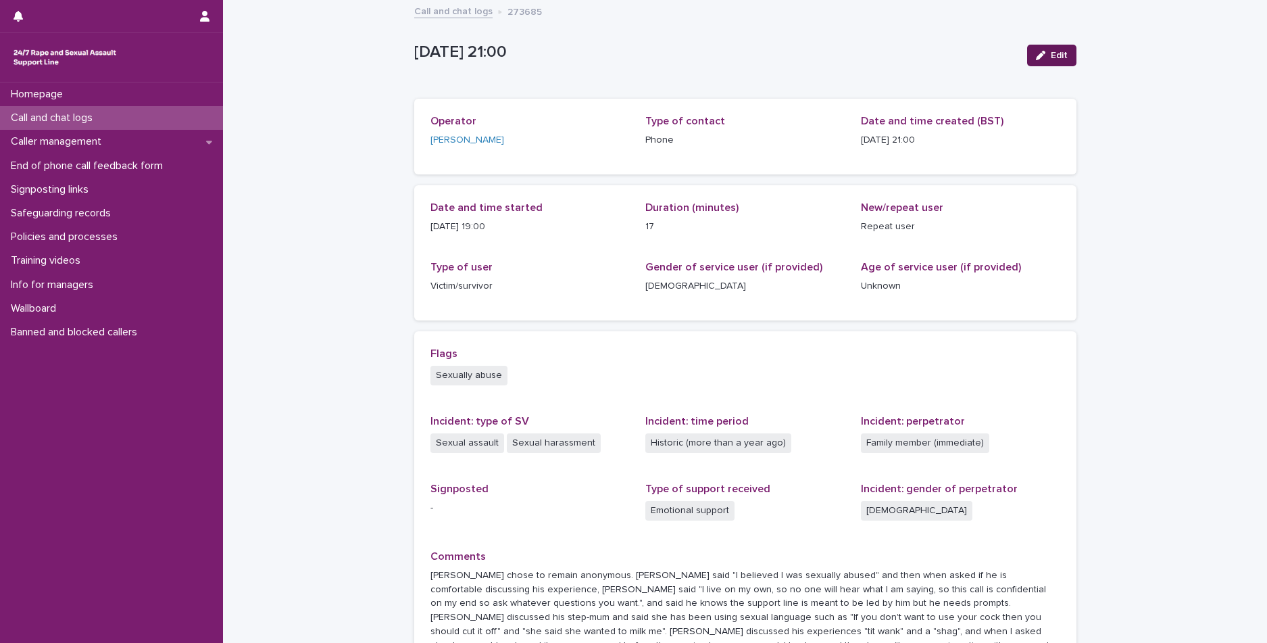
click at [1042, 57] on div "button" at bounding box center [1043, 55] width 15 height 9
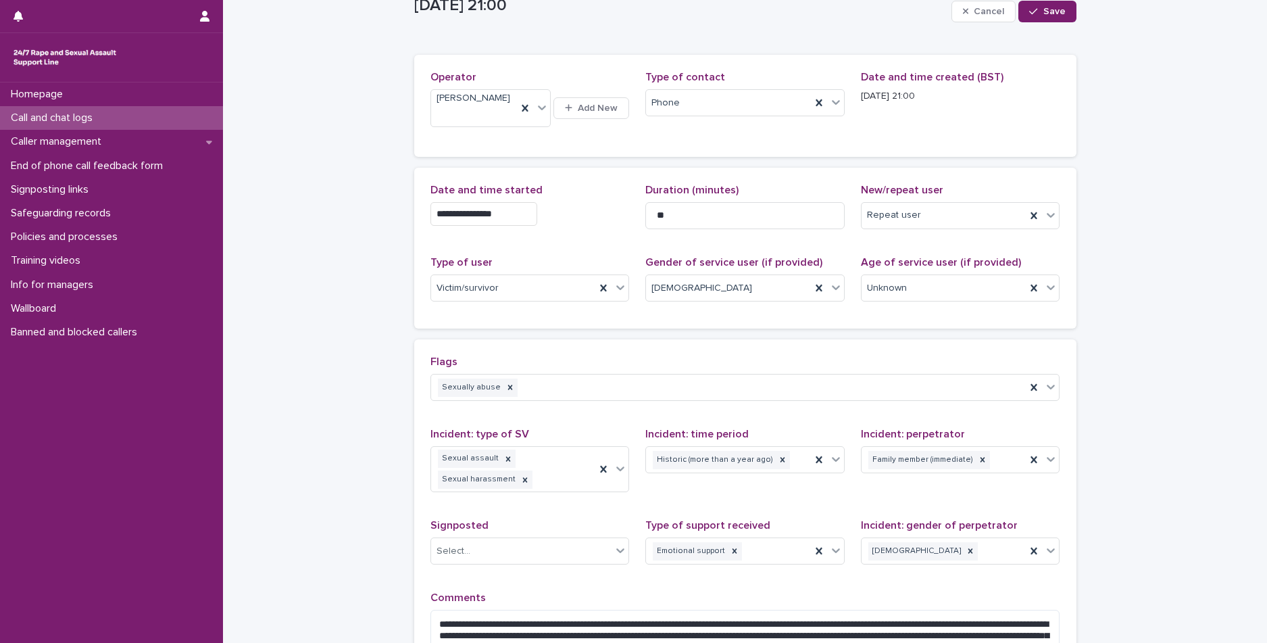
scroll to position [68, 0]
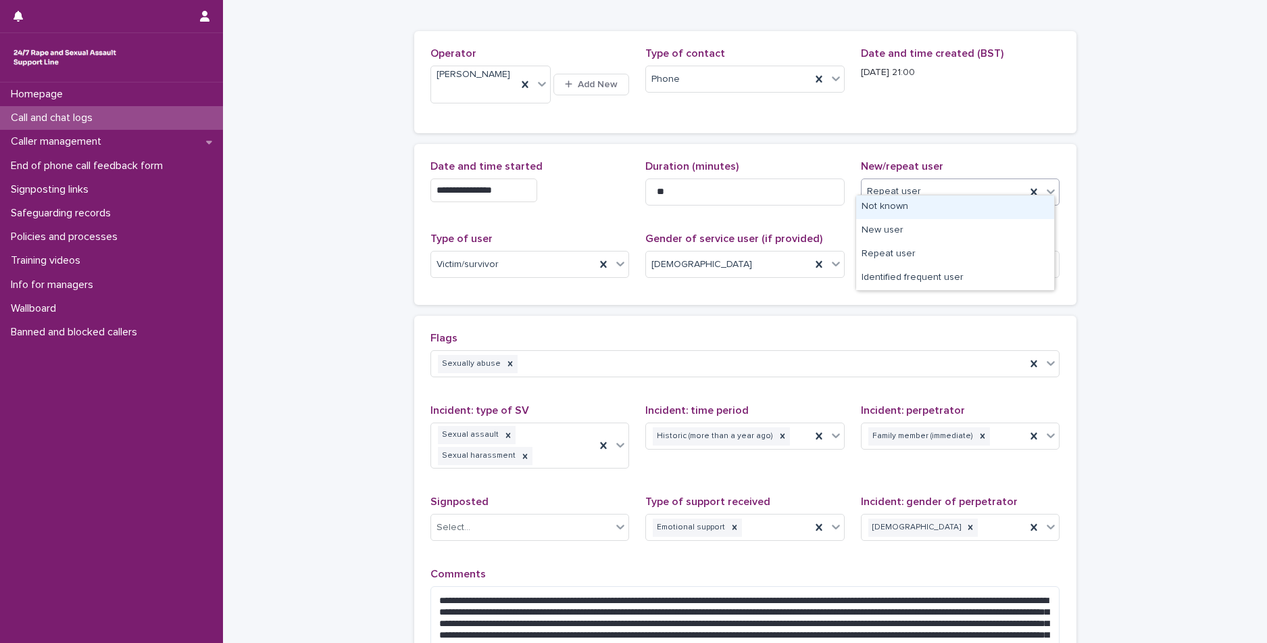
click at [935, 189] on div "Repeat user" at bounding box center [944, 191] width 165 height 22
click at [907, 283] on div "Identified frequent user" at bounding box center [955, 278] width 198 height 24
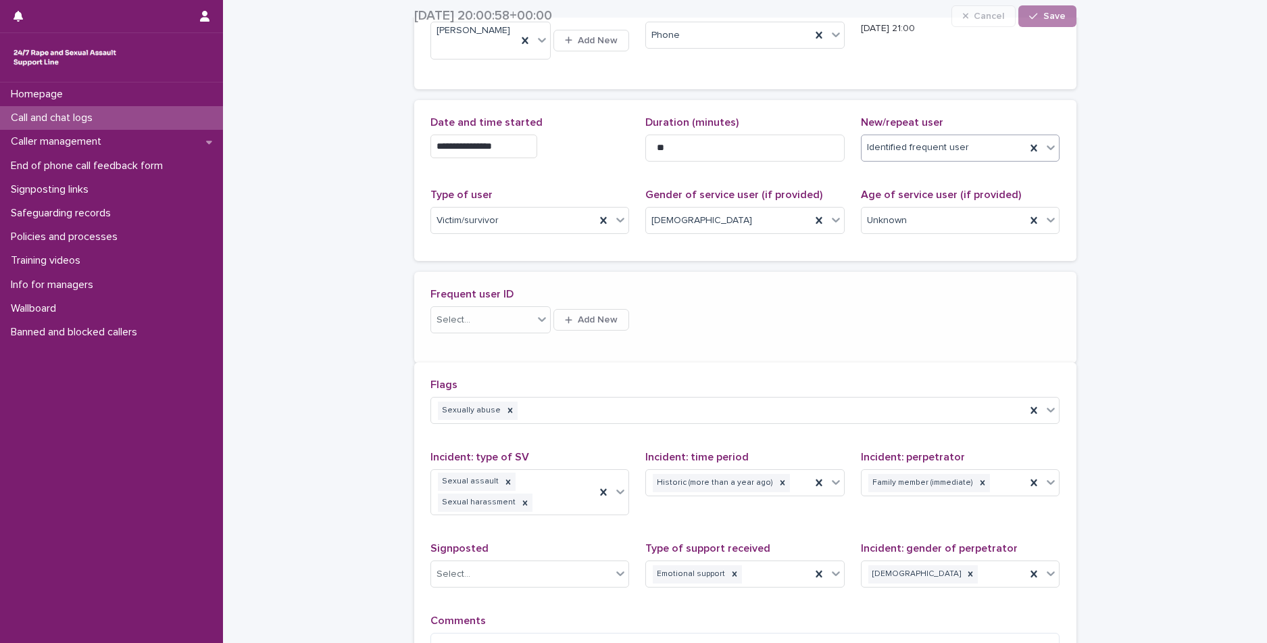
scroll to position [119, 0]
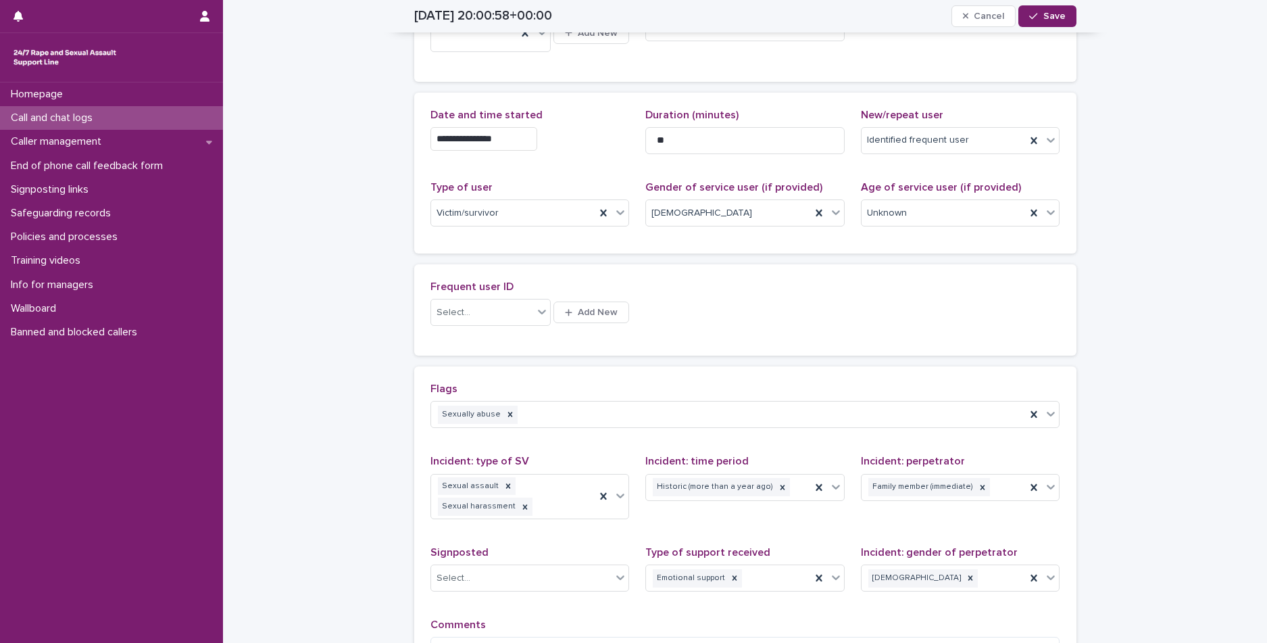
click at [449, 316] on div "Select... Add New" at bounding box center [530, 312] width 199 height 32
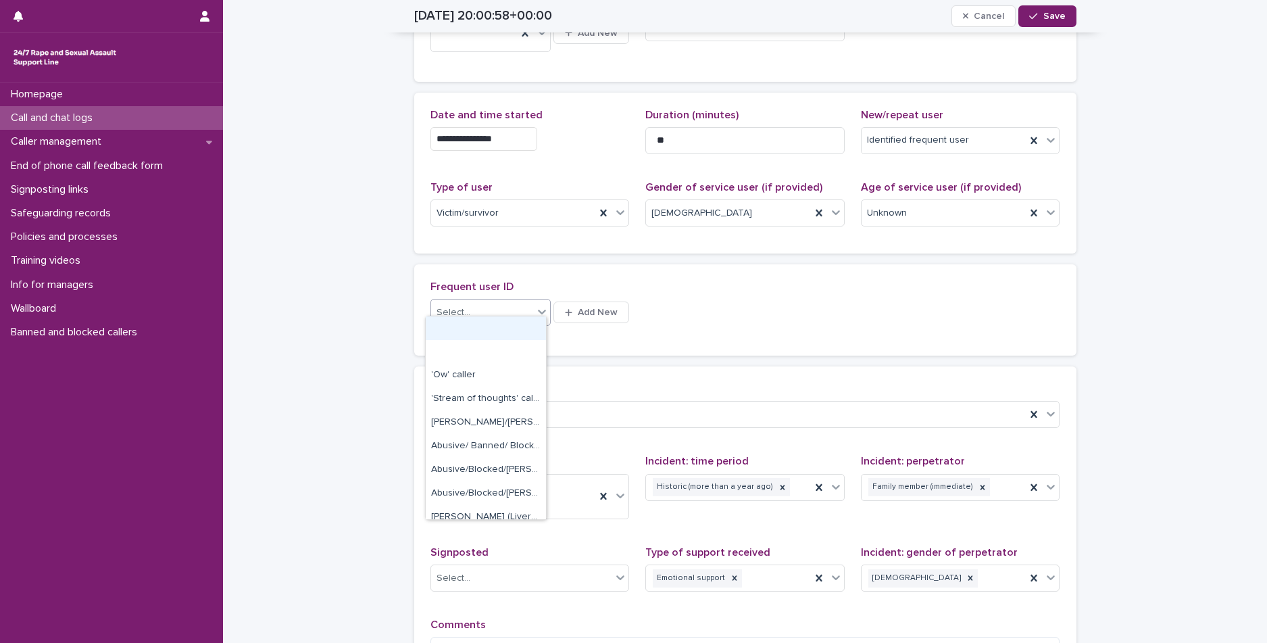
click at [458, 305] on div "Select..." at bounding box center [454, 312] width 34 height 14
type input "*****"
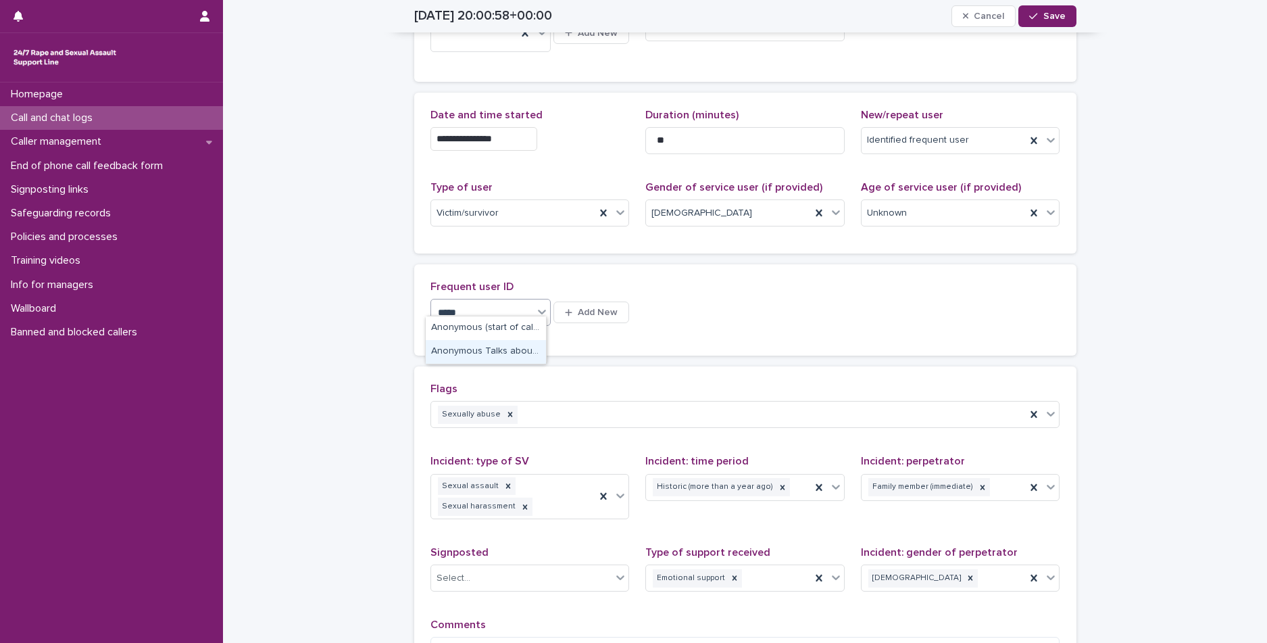
click at [495, 342] on div "Anonymous Talks about Stepmum" at bounding box center [486, 352] width 120 height 24
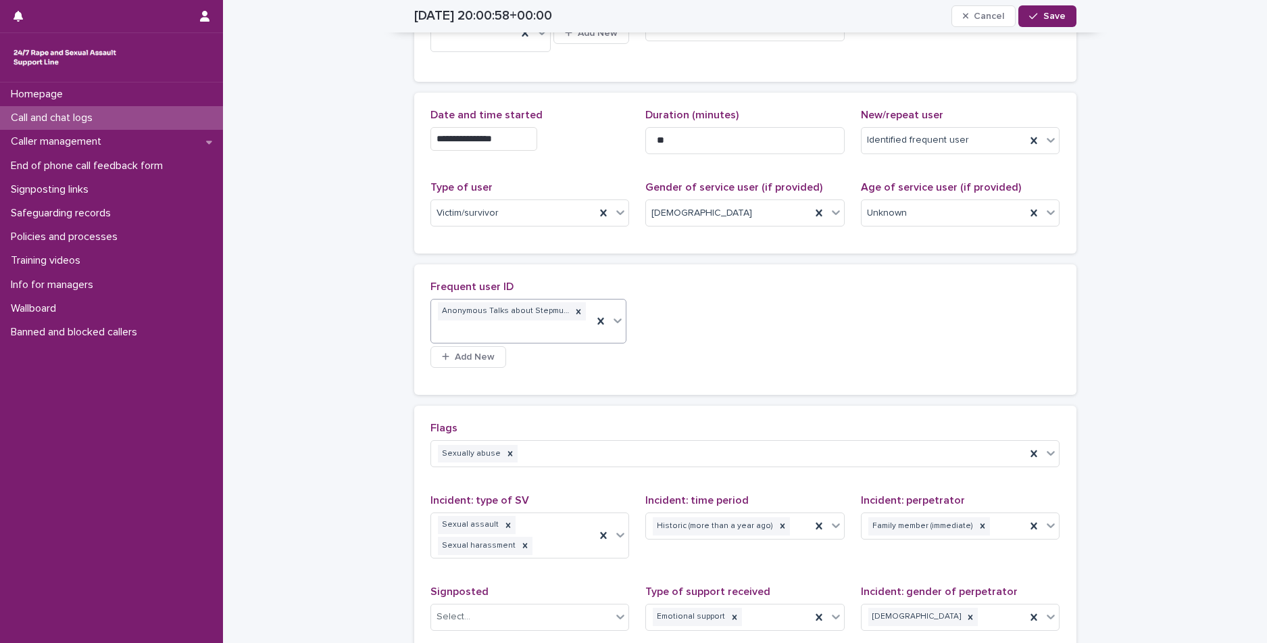
scroll to position [130, 0]
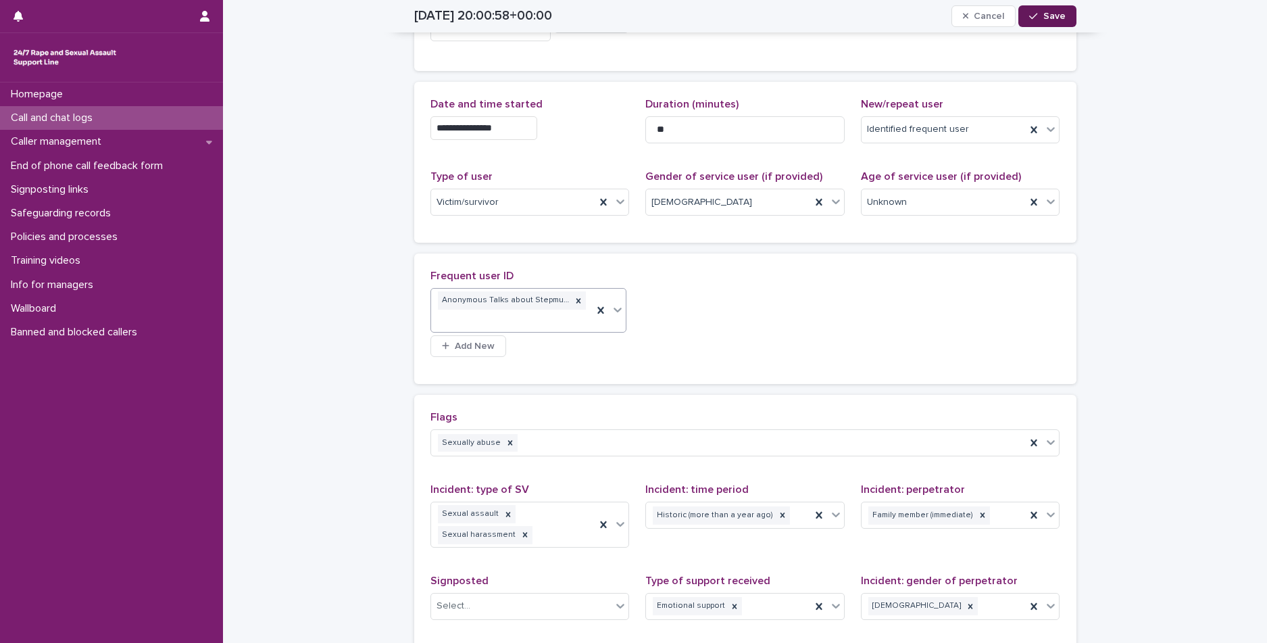
click at [1063, 19] on button "Save" at bounding box center [1046, 16] width 57 height 22
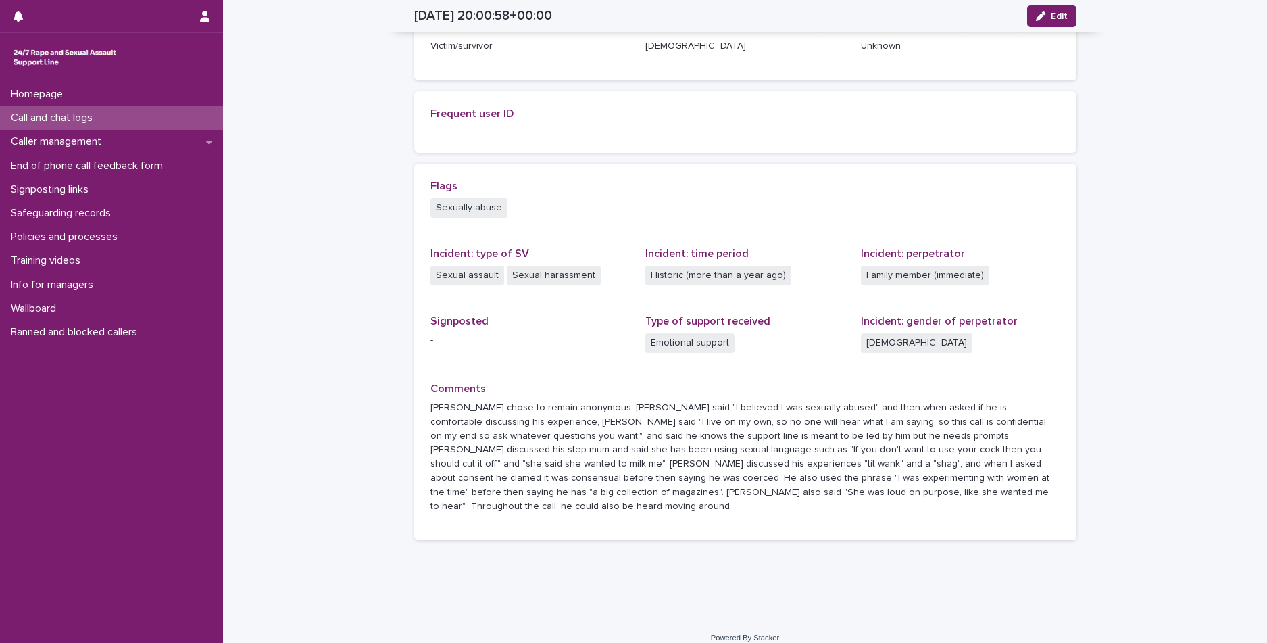
scroll to position [251, 0]
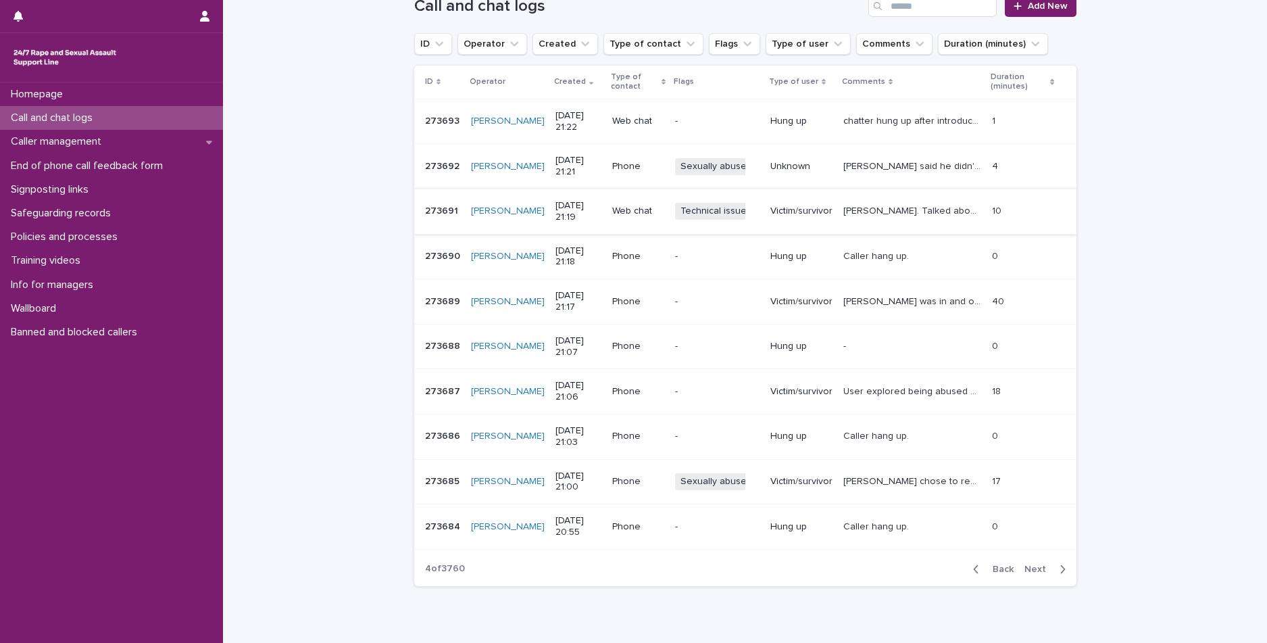
scroll to position [203, 0]
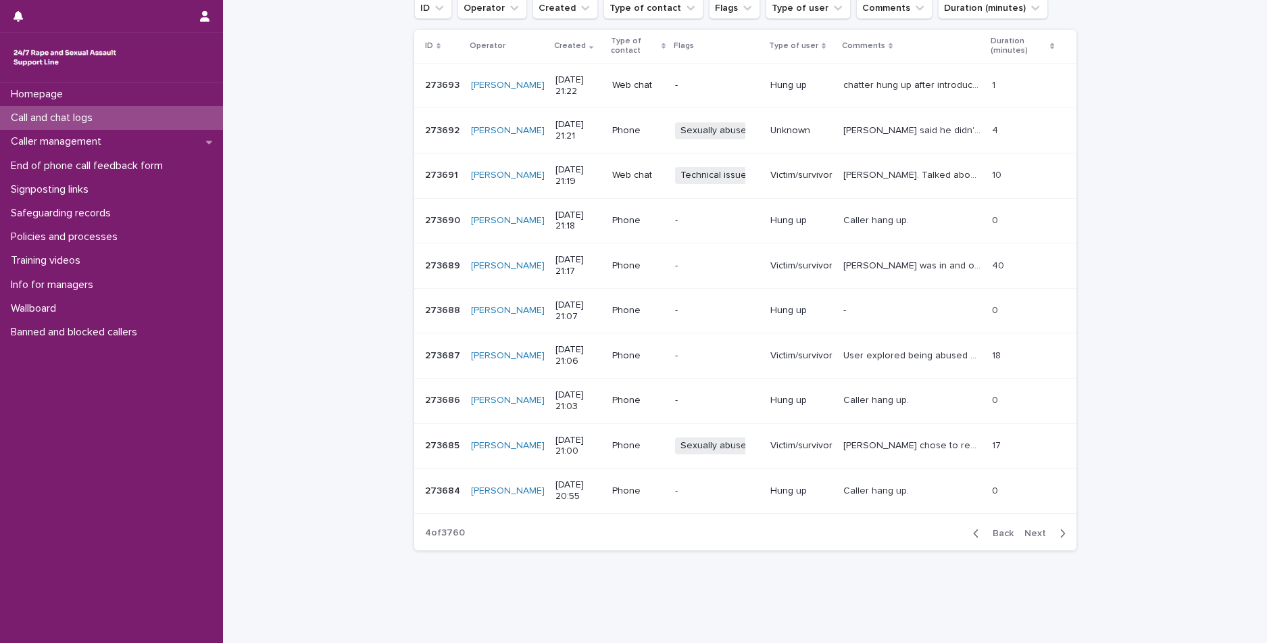
click at [1019, 533] on button "Next" at bounding box center [1047, 533] width 57 height 12
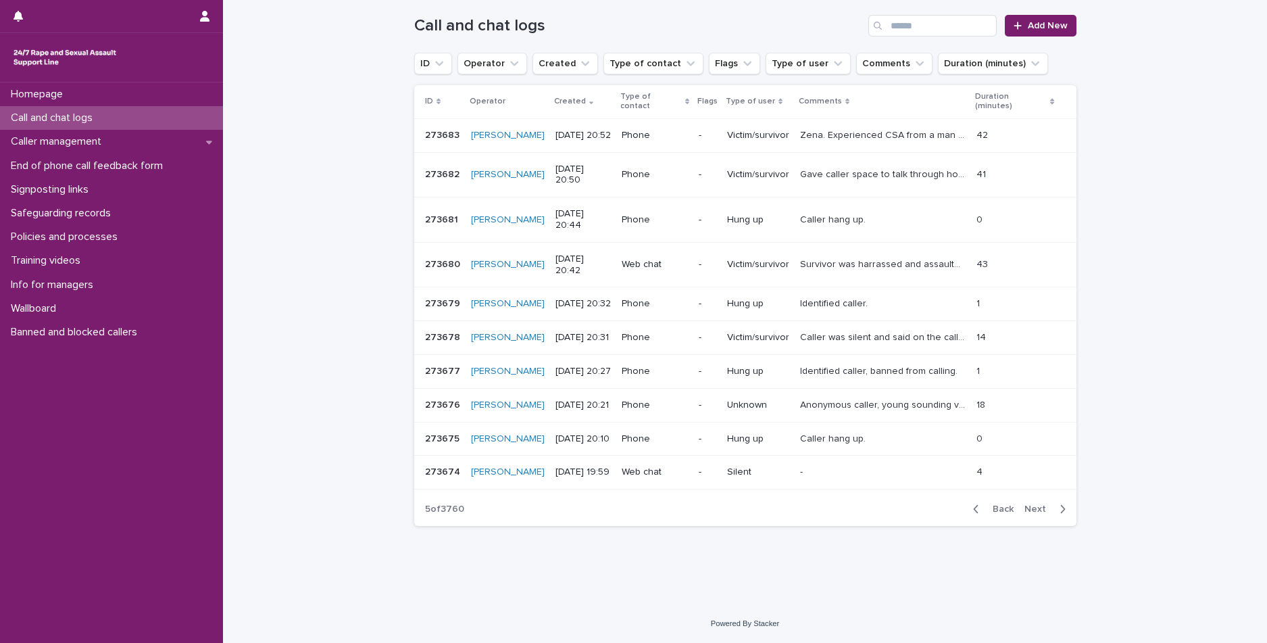
scroll to position [186, 0]
click at [1025, 514] on span "Next" at bounding box center [1040, 508] width 30 height 9
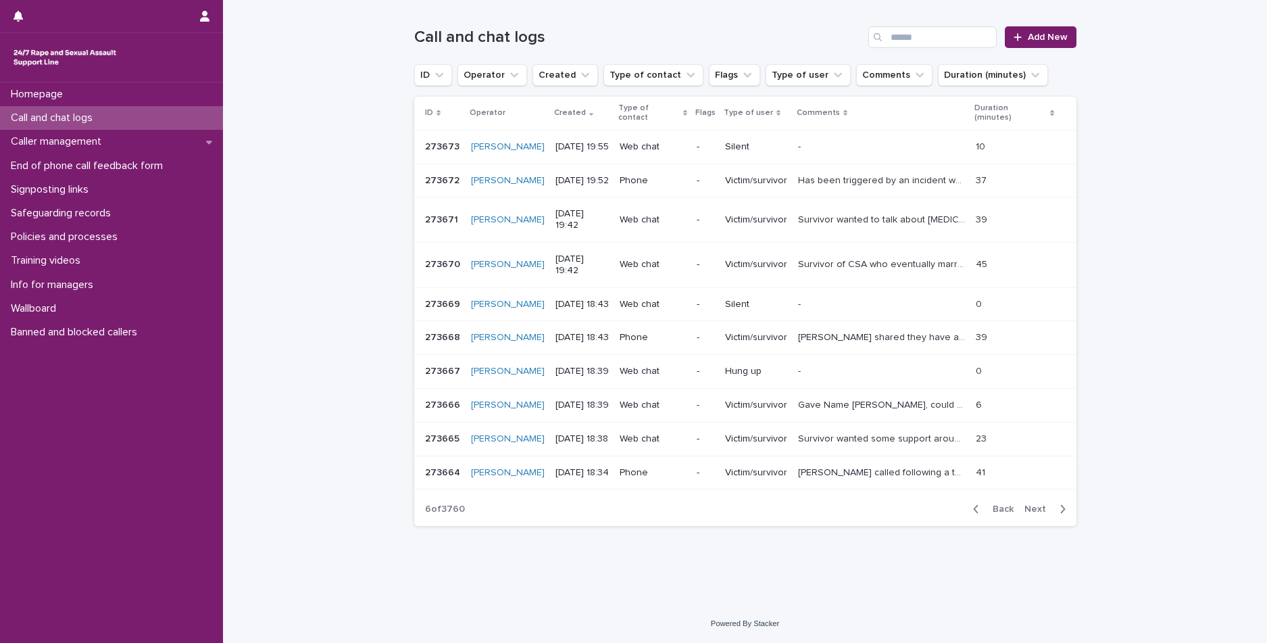
scroll to position [203, 0]
click at [1025, 492] on div "ID Operator Created Type of contact Flags Type of user Comments Duration (minut…" at bounding box center [745, 294] width 662 height 395
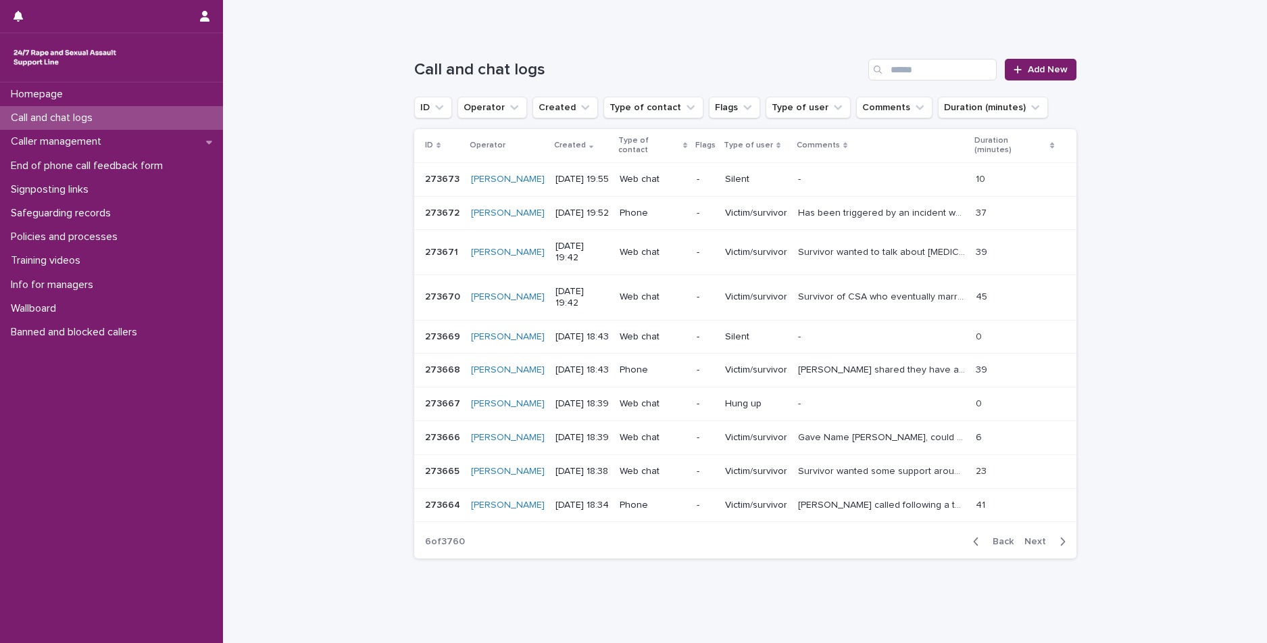
scroll to position [0, 0]
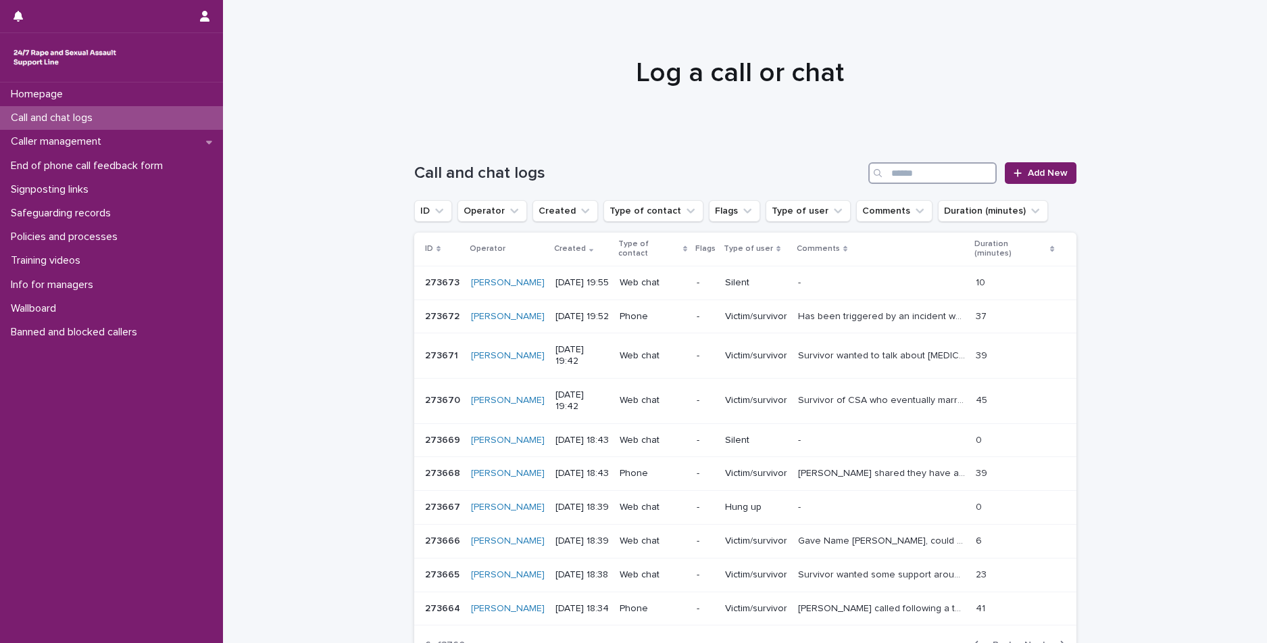
click at [945, 164] on input "Search" at bounding box center [932, 173] width 128 height 22
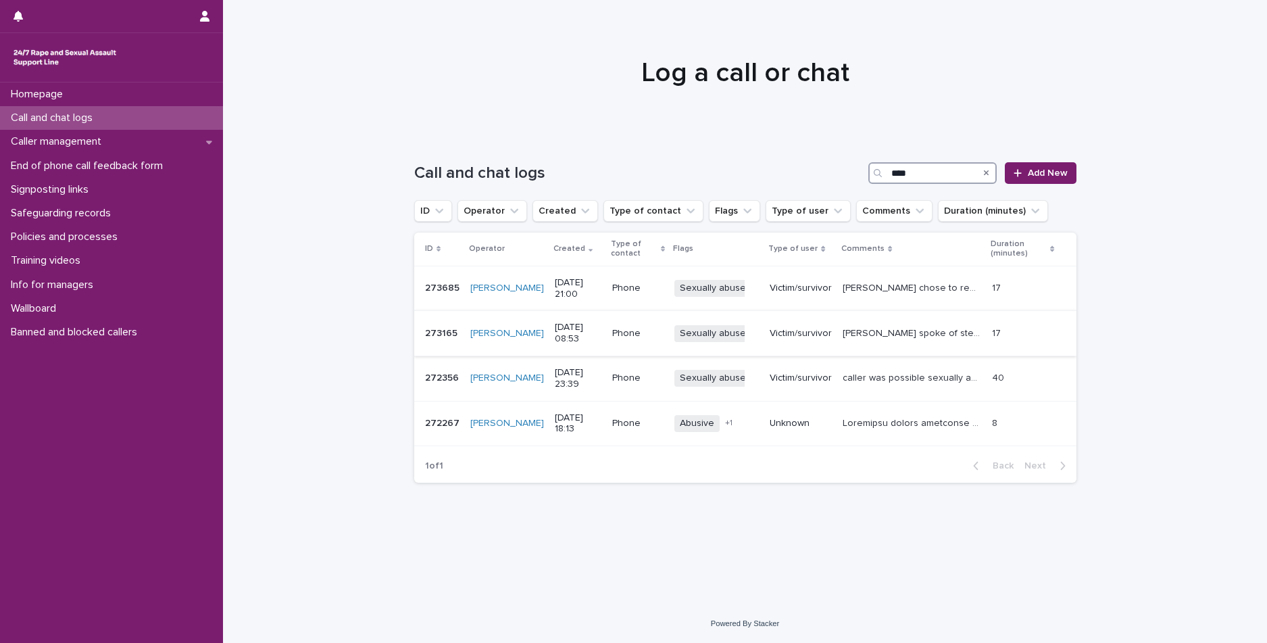
type input "****"
click at [804, 329] on p "Victim/survivor" at bounding box center [801, 333] width 62 height 11
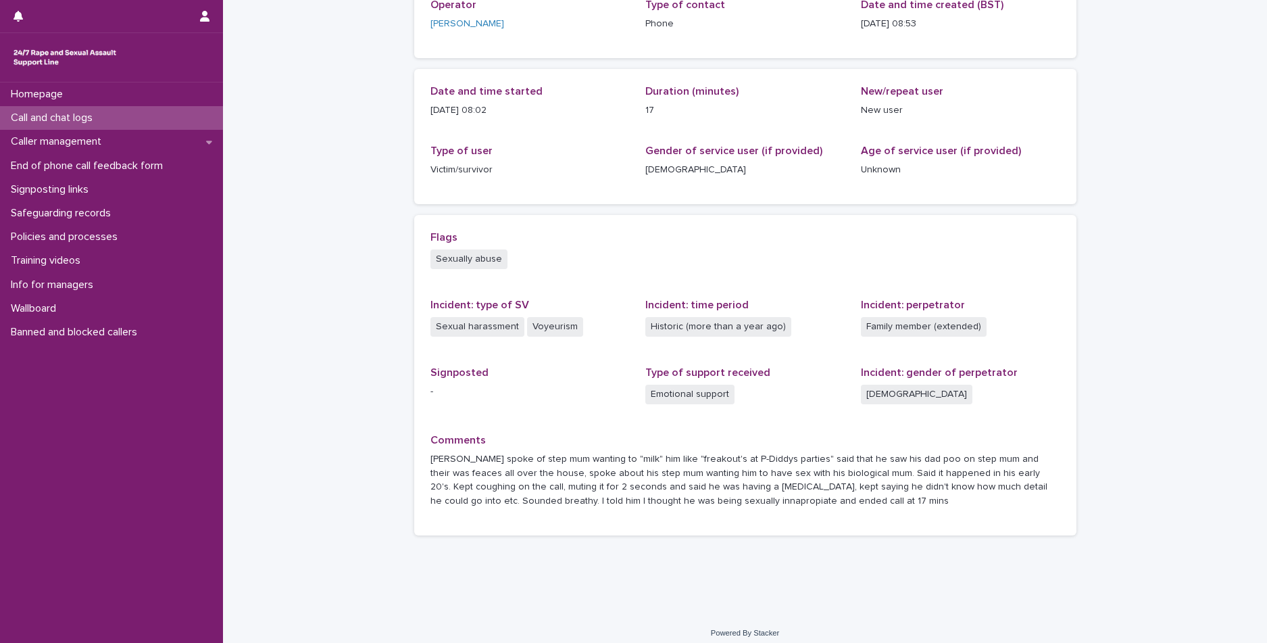
scroll to position [126, 0]
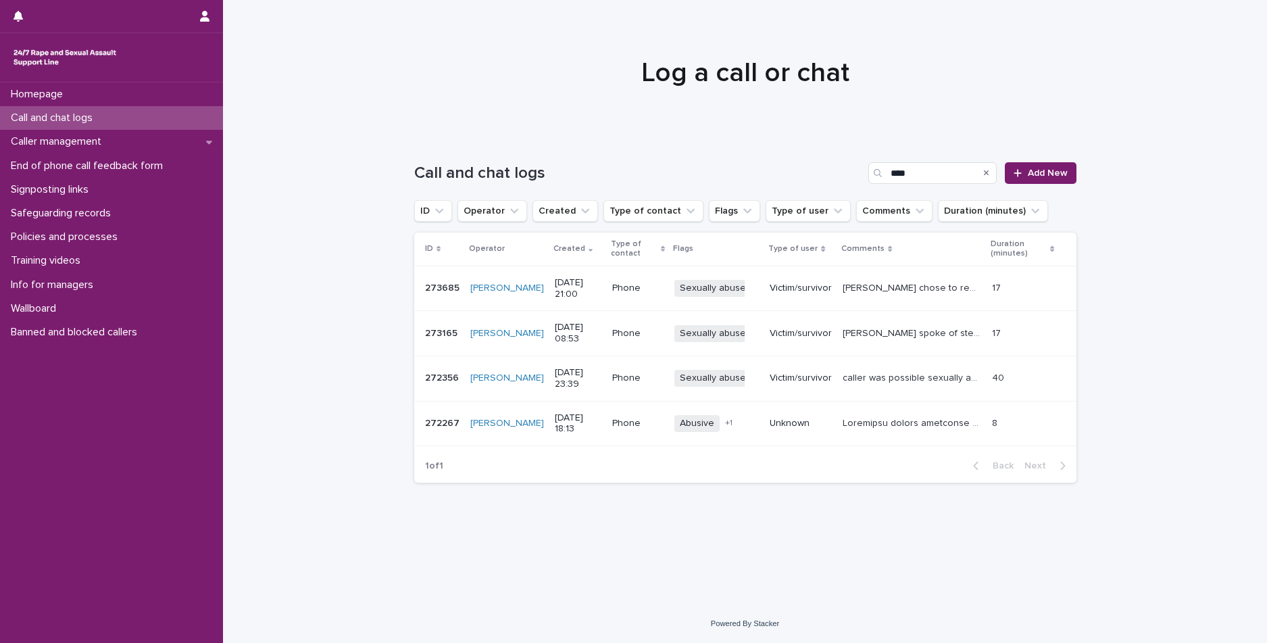
click at [784, 373] on p "Victim/survivor" at bounding box center [801, 377] width 62 height 11
click at [988, 174] on icon "Search" at bounding box center [986, 172] width 5 height 5
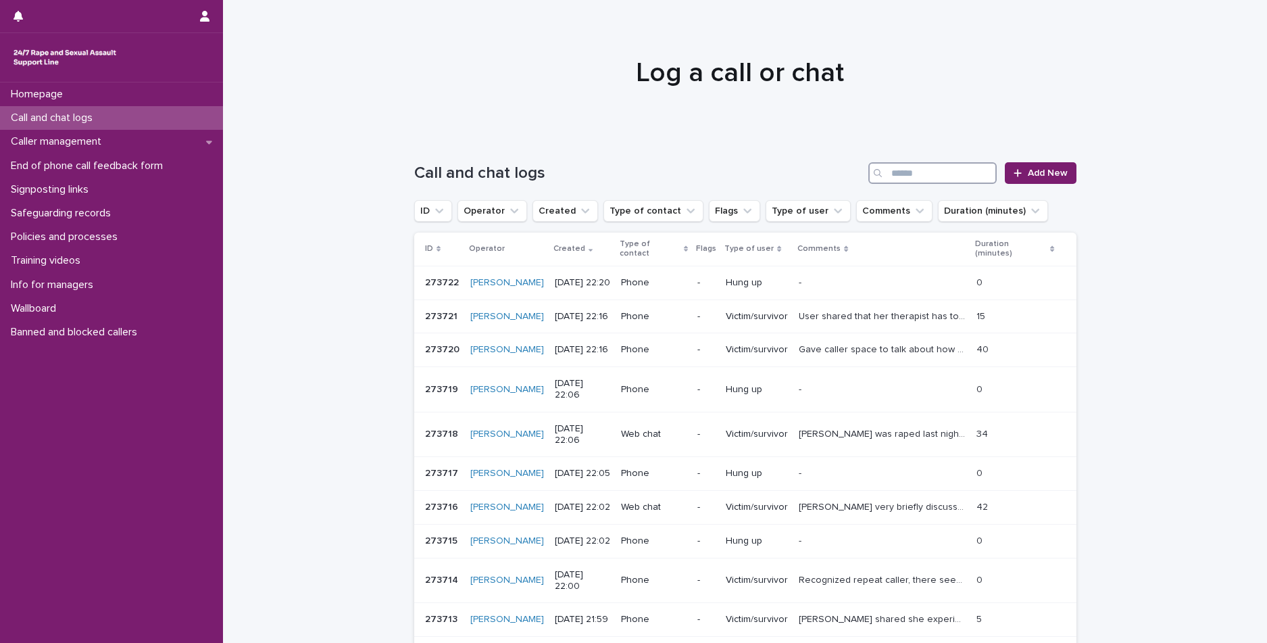
click at [950, 177] on input "Search" at bounding box center [932, 173] width 128 height 22
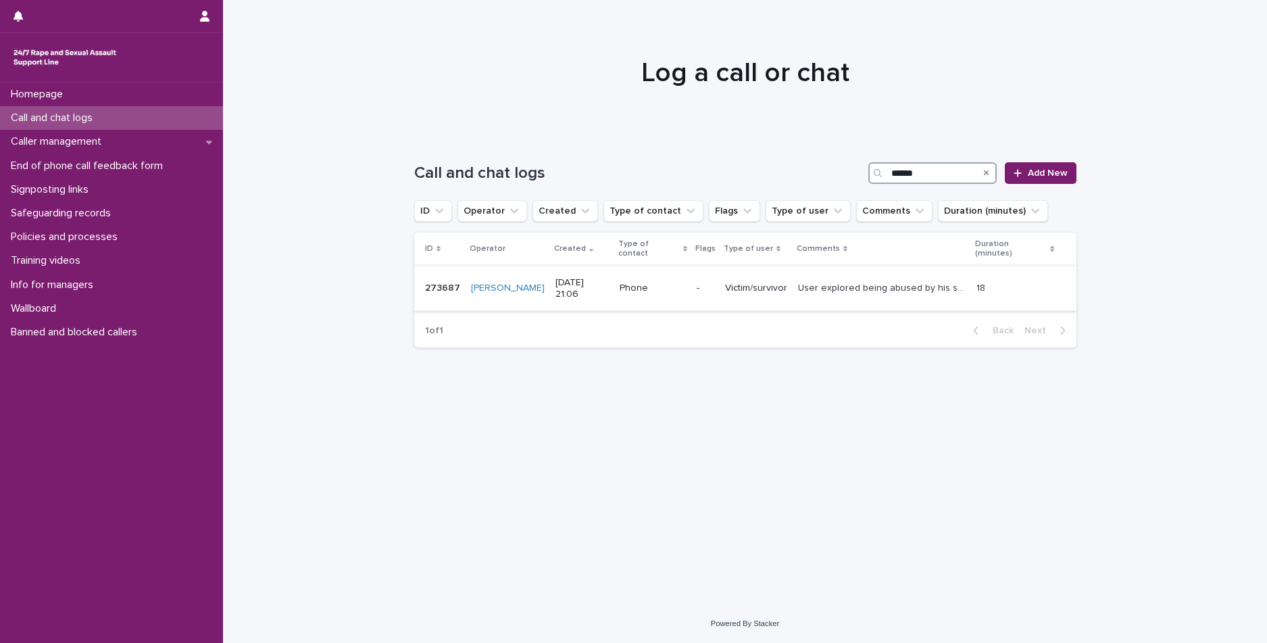
type input "******"
click at [884, 280] on p "User explored being abused by his step mam at the age of [DEMOGRAPHIC_DATA]. Sh…" at bounding box center [883, 287] width 170 height 14
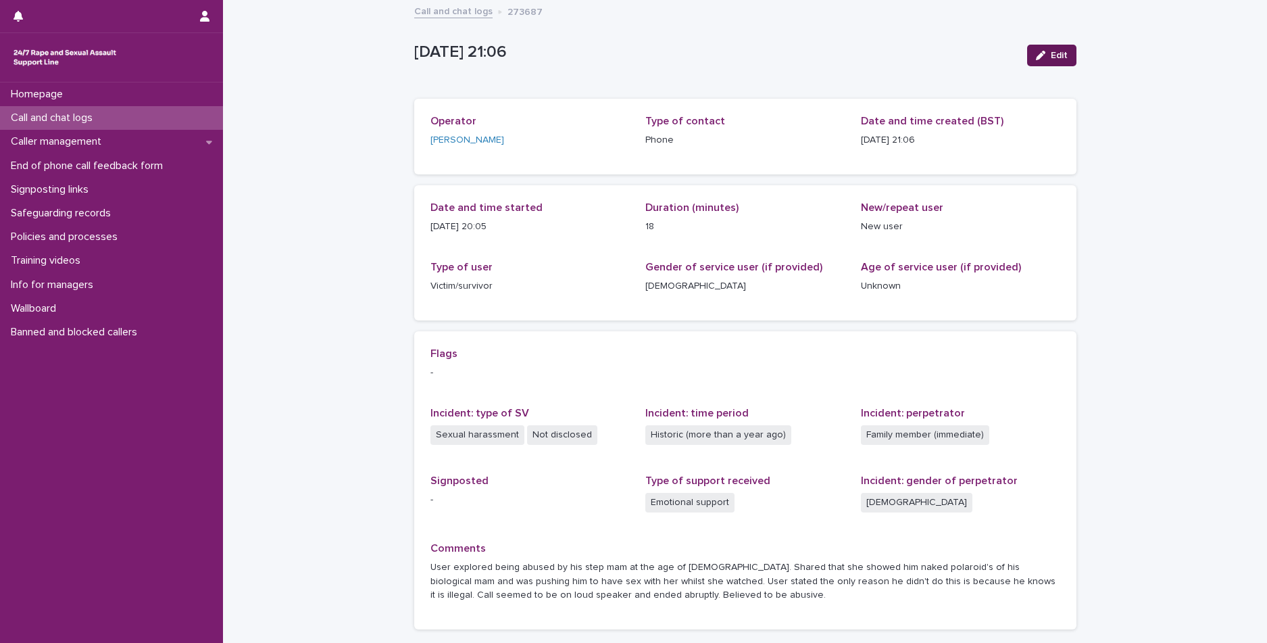
click at [1046, 65] on button "Edit" at bounding box center [1051, 56] width 49 height 22
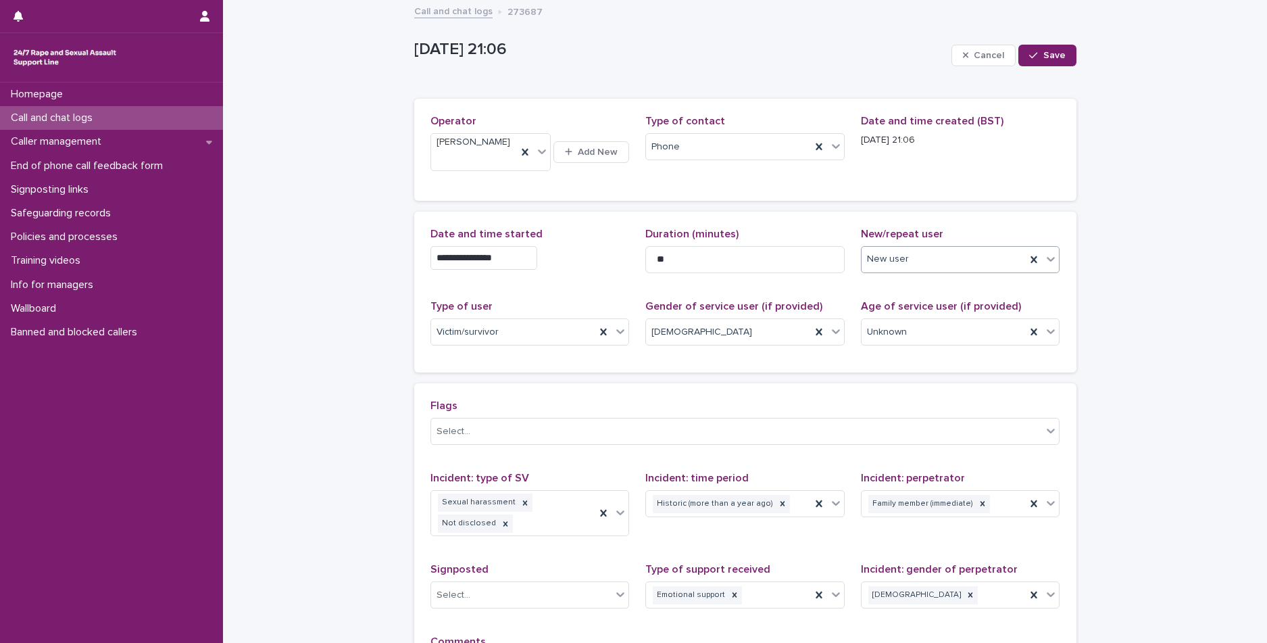
click at [927, 248] on div "New user" at bounding box center [944, 259] width 165 height 22
click at [886, 340] on div "Identified frequent user" at bounding box center [955, 346] width 198 height 24
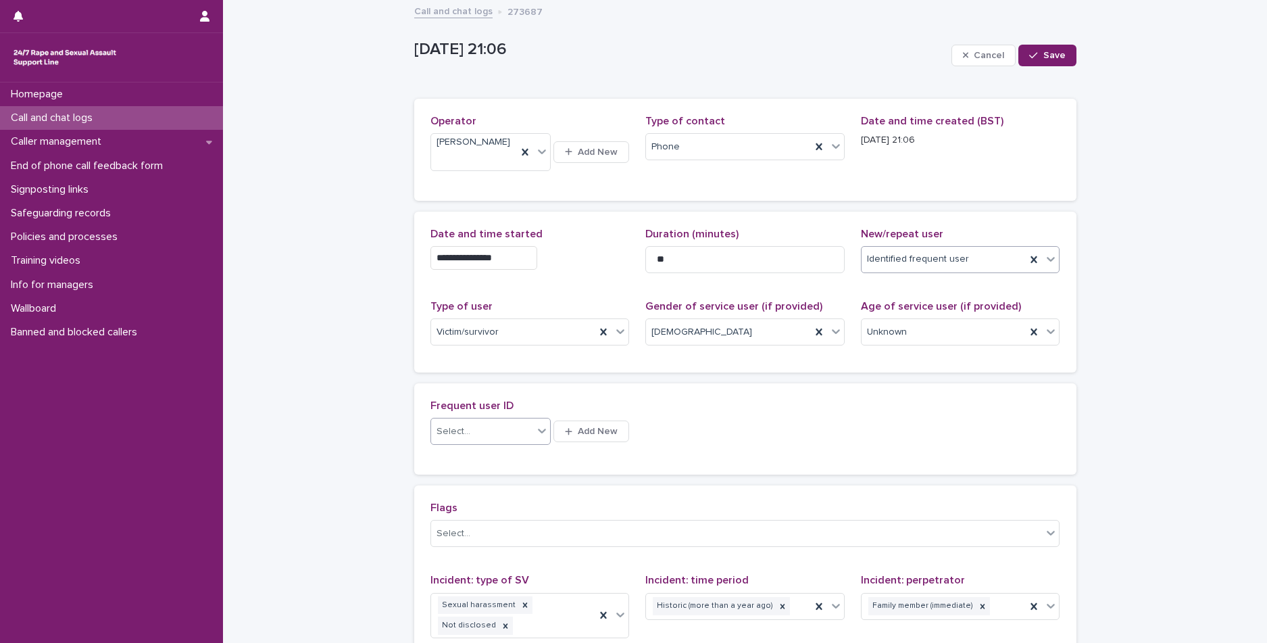
click at [502, 420] on div "Select..." at bounding box center [482, 431] width 102 height 22
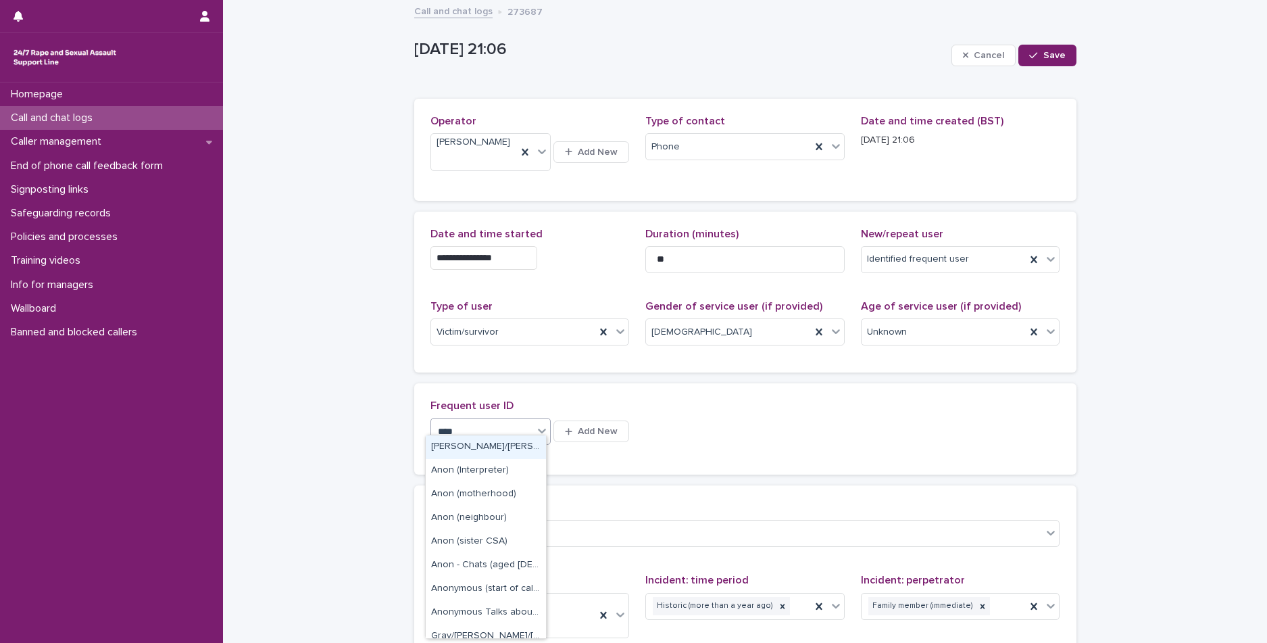
type input "*****"
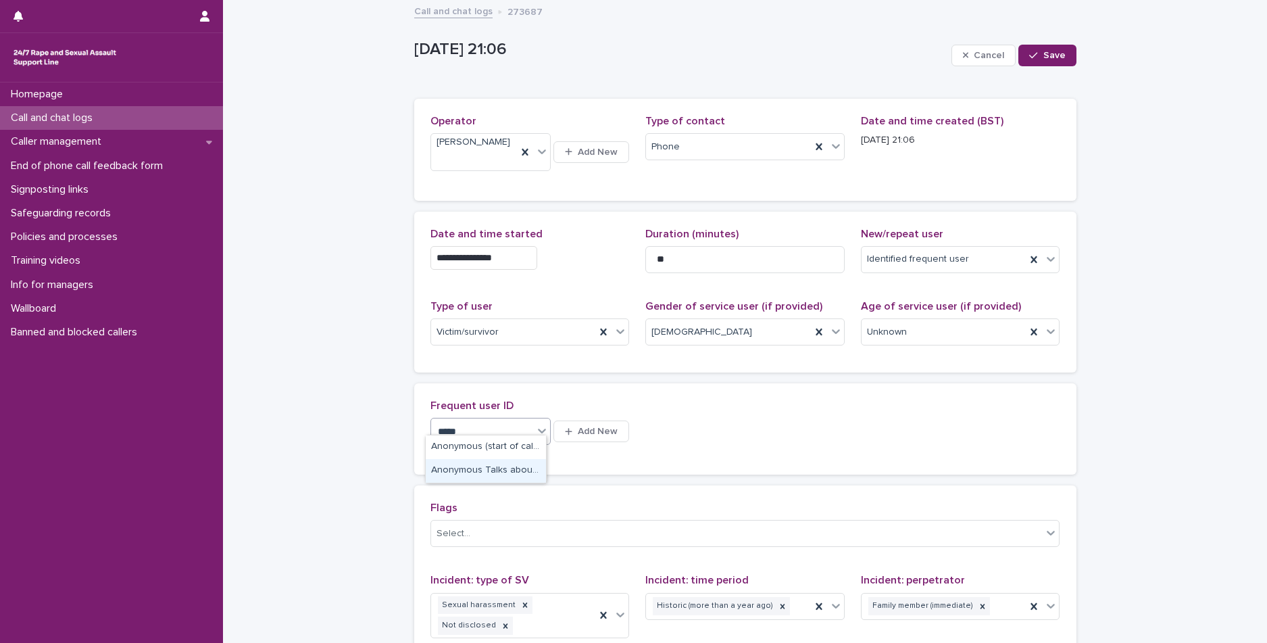
click at [499, 461] on div "Anonymous Talks about Stepmum" at bounding box center [486, 471] width 120 height 24
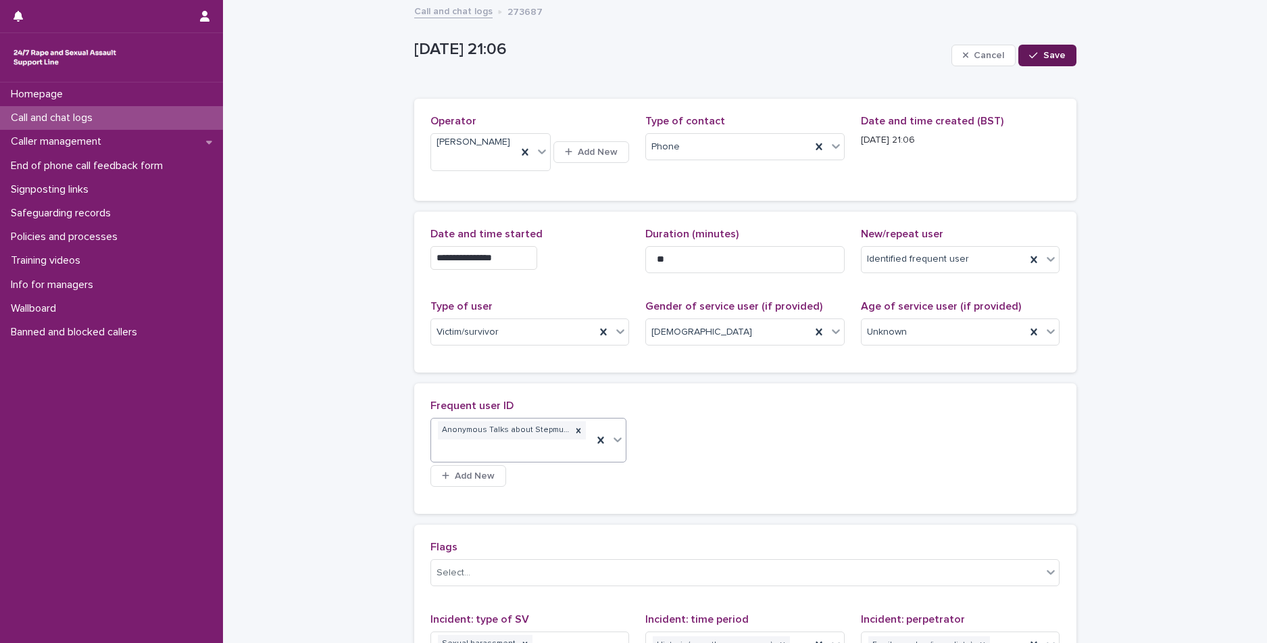
click at [1063, 55] on button "Save" at bounding box center [1046, 56] width 57 height 22
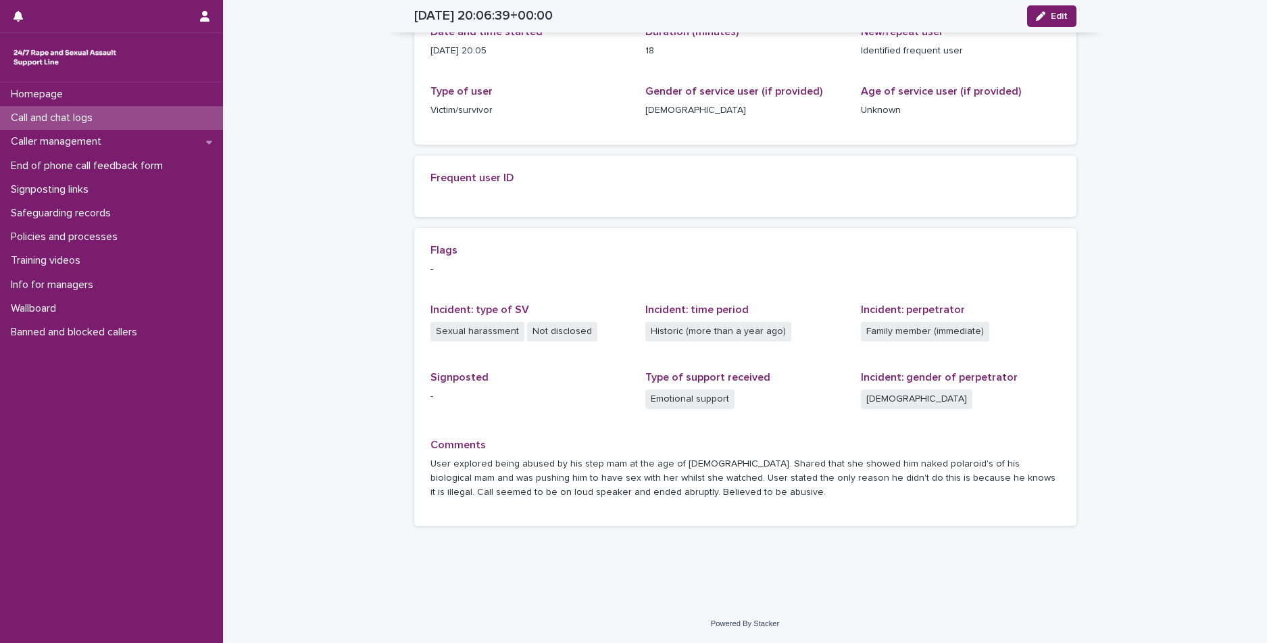
scroll to position [187, 0]
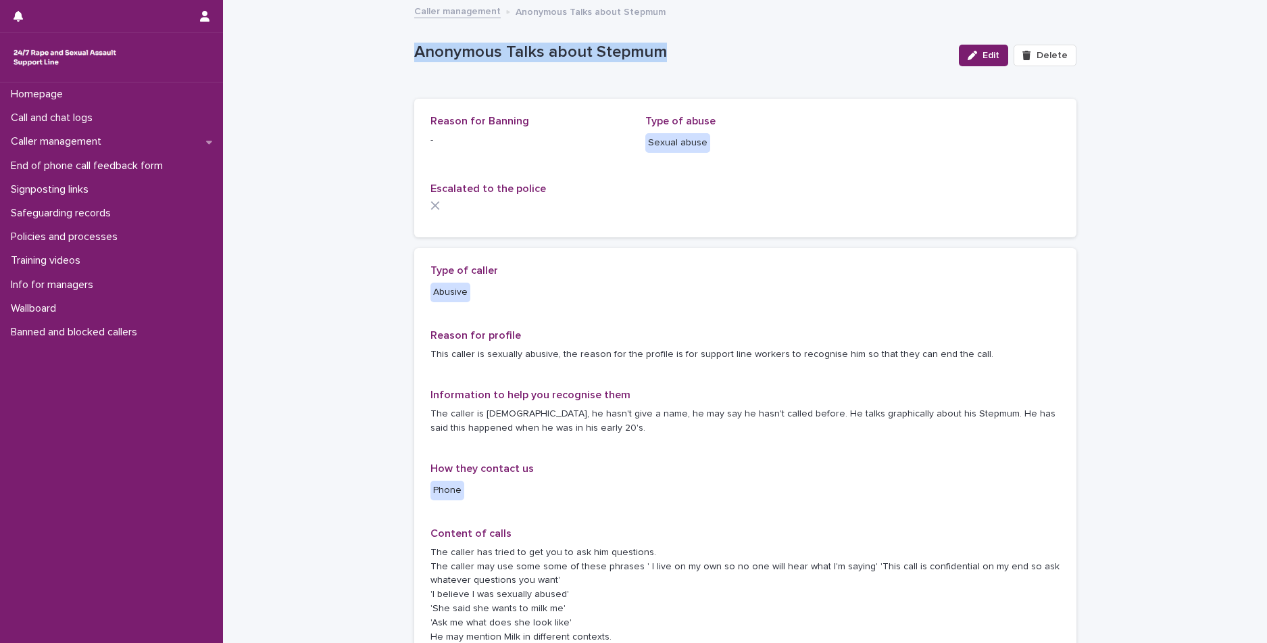
drag, startPoint x: 396, startPoint y: 50, endPoint x: 677, endPoint y: 44, distance: 281.2
copy p "Anonymous Talks about Stepmum"
click at [32, 90] on p "Homepage" at bounding box center [39, 94] width 68 height 13
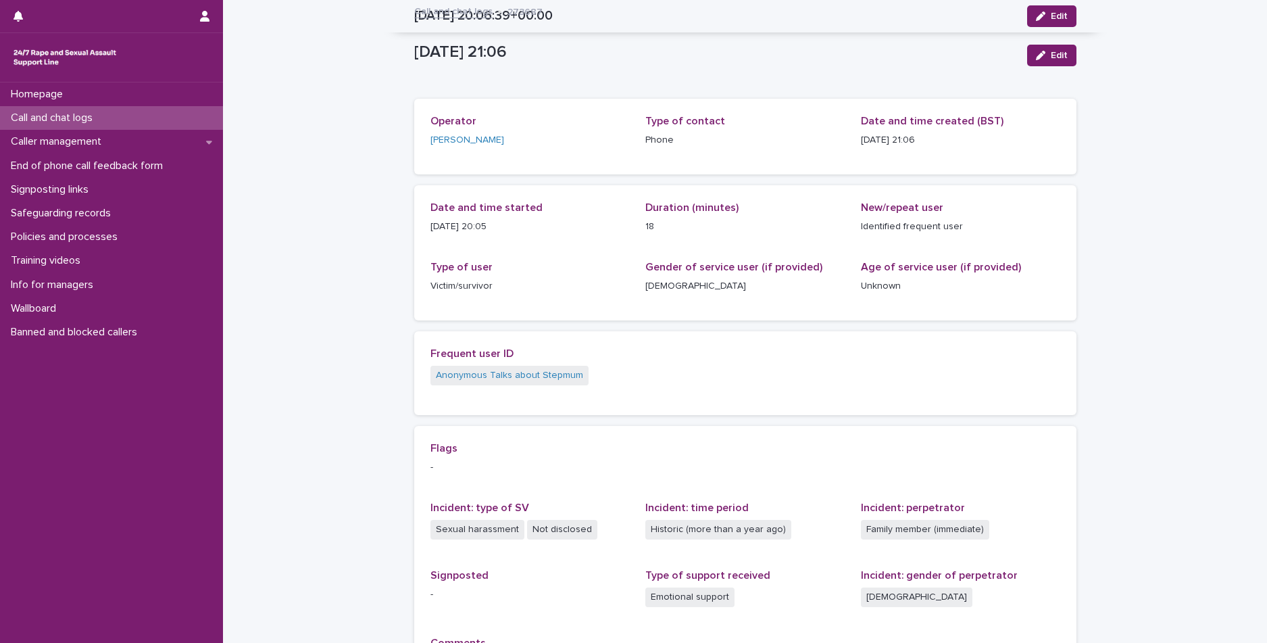
scroll to position [187, 0]
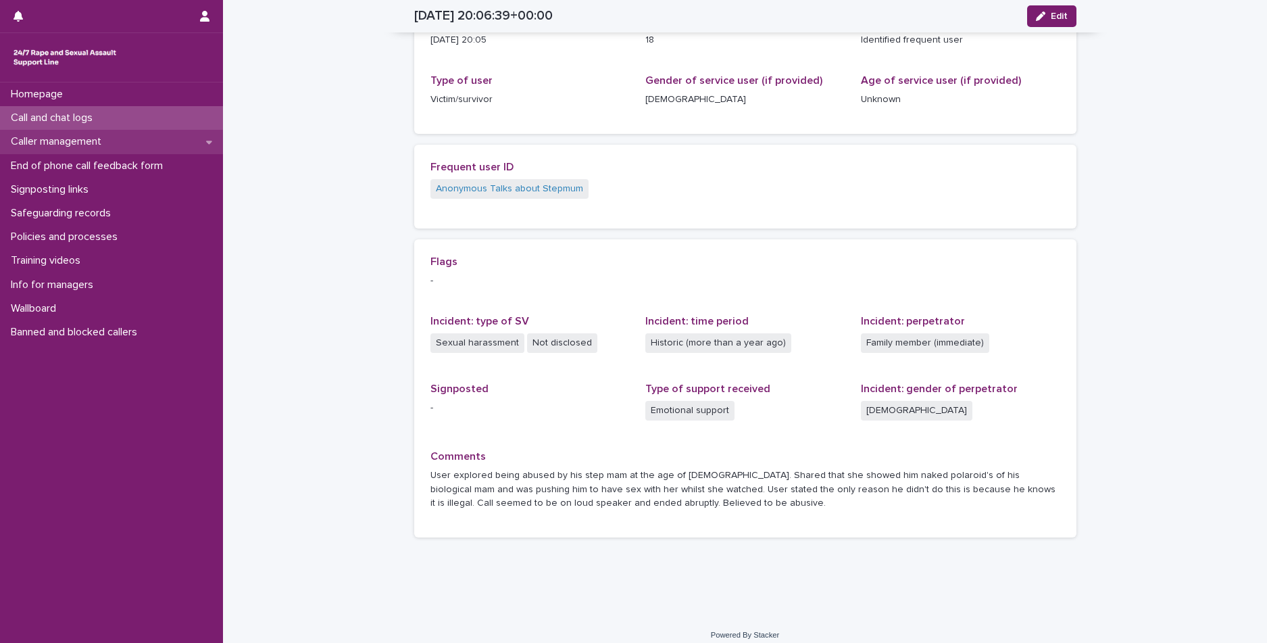
click at [74, 135] on p "Caller management" at bounding box center [58, 141] width 107 height 13
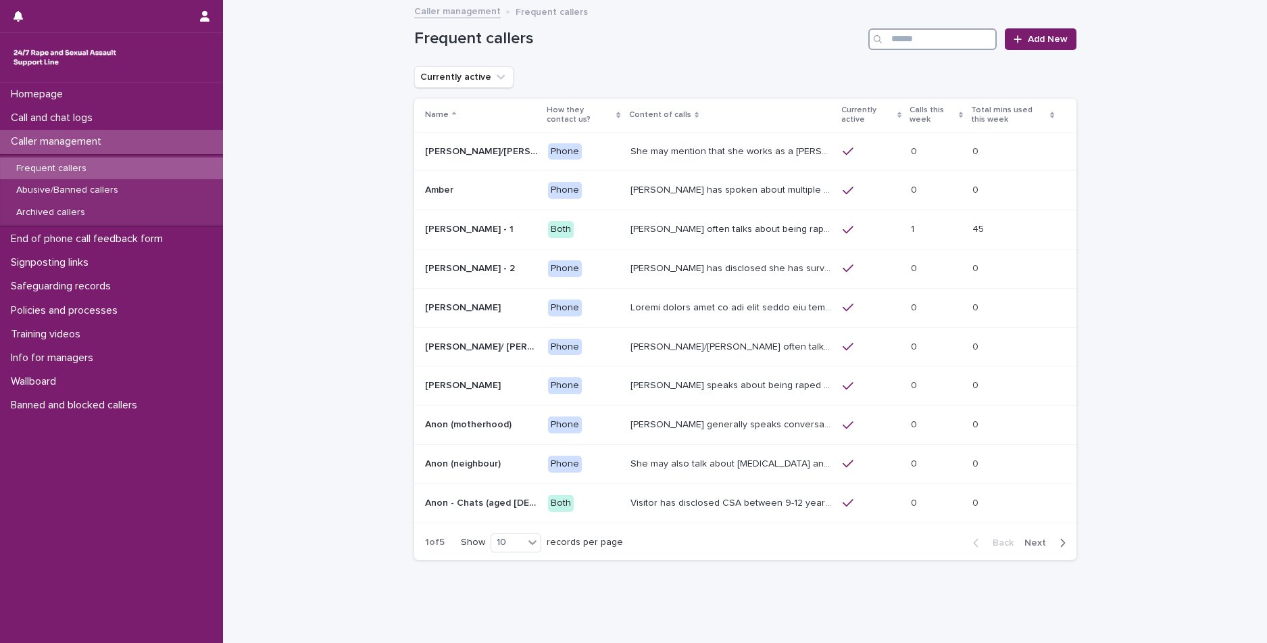
click at [960, 44] on input "Search" at bounding box center [932, 39] width 128 height 22
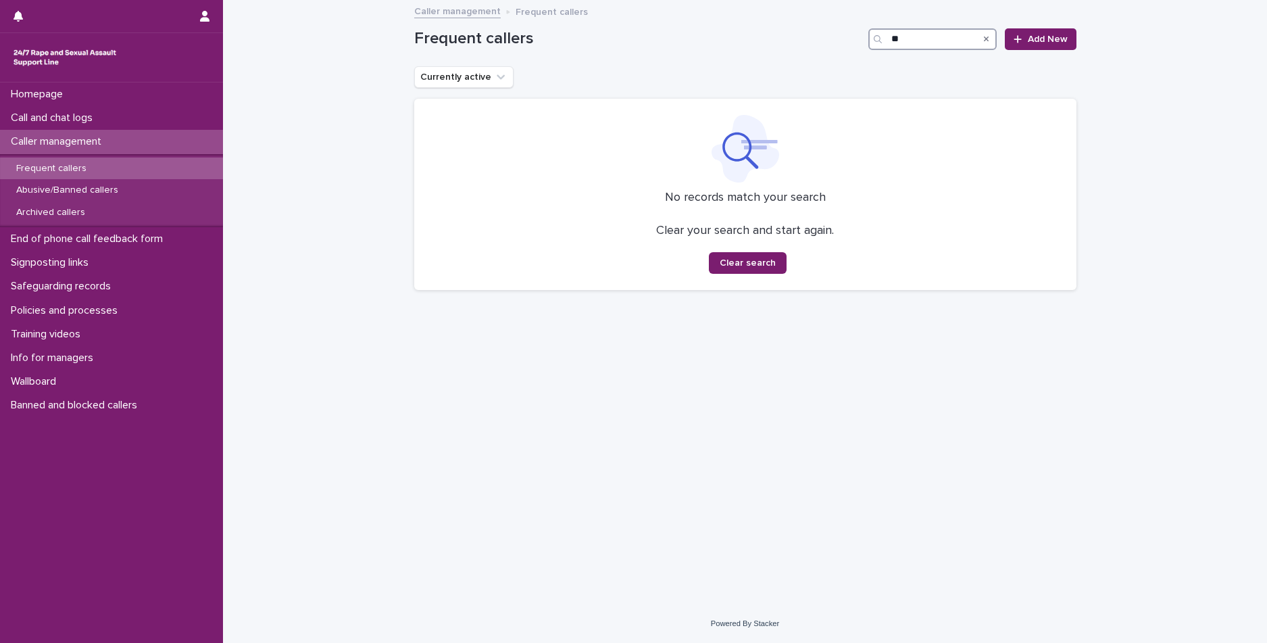
type input "*"
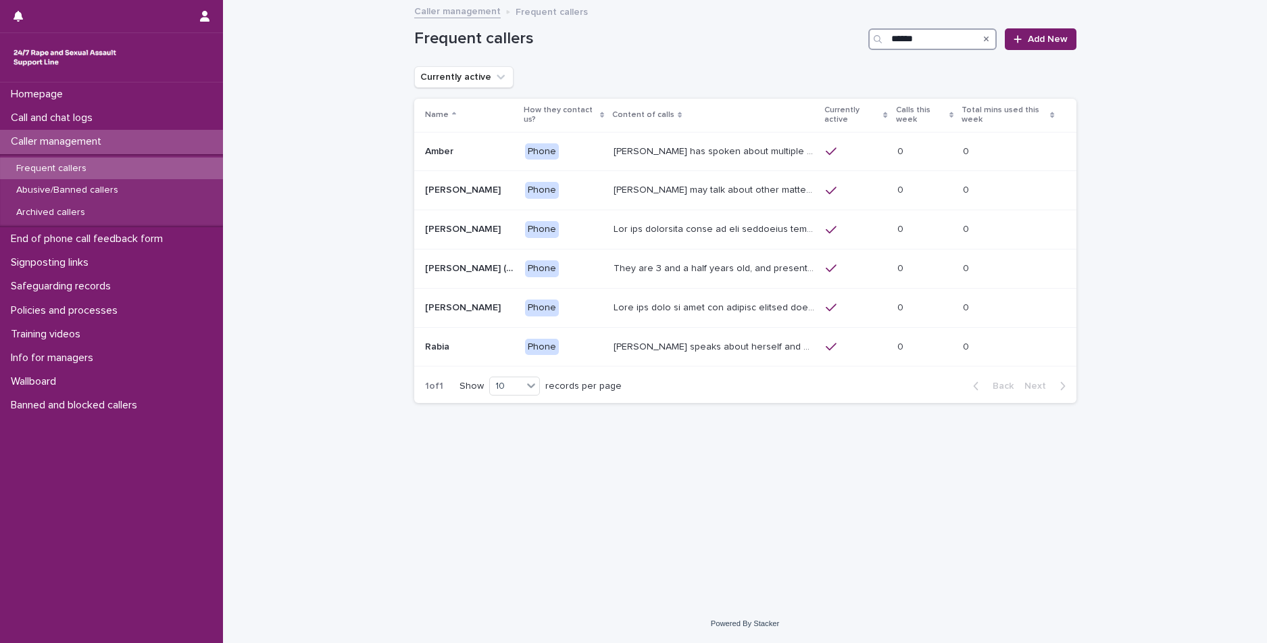
type input "******"
click at [985, 39] on icon "Search" at bounding box center [986, 39] width 5 height 8
